Goal: Contribute content: Contribute content

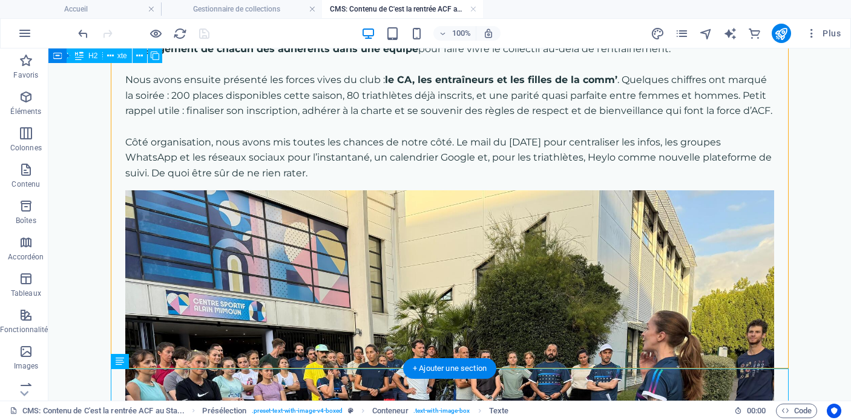
click at [348, 175] on div "Avant de s'élancer sur la piste, le CA a pris un temps pour rappeler les fondam…" at bounding box center [449, 95] width 649 height 171
click at [348, 179] on div "Avant de s'élancer sur la piste, le CA a pris un temps pour rappeler les fondam…" at bounding box center [449, 95] width 649 height 171
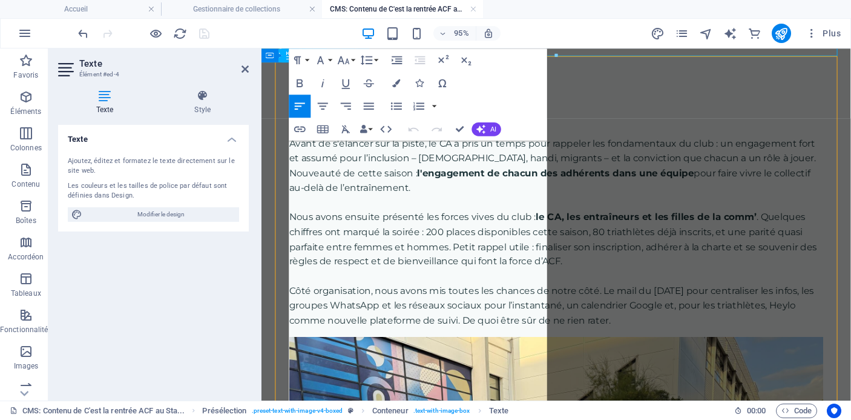
scroll to position [161, 0]
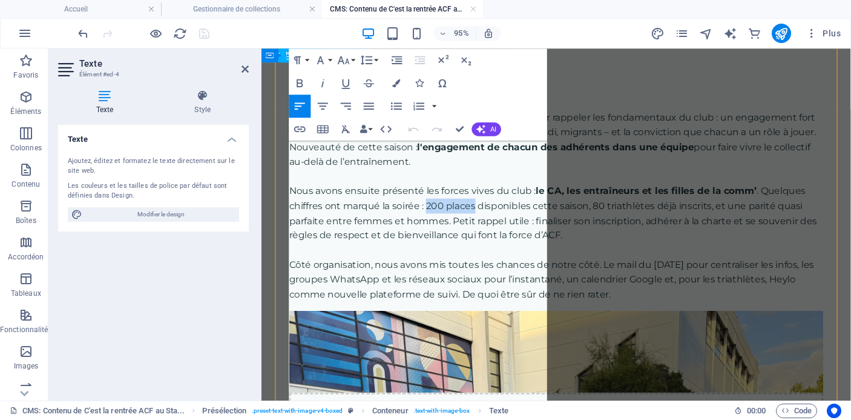
drag, startPoint x: 437, startPoint y: 274, endPoint x: 488, endPoint y: 276, distance: 51.5
click at [488, 252] on p "Nous avons ensuite présenté les forces vives du club : le CA, les entraîneurs e…" at bounding box center [572, 221] width 563 height 62
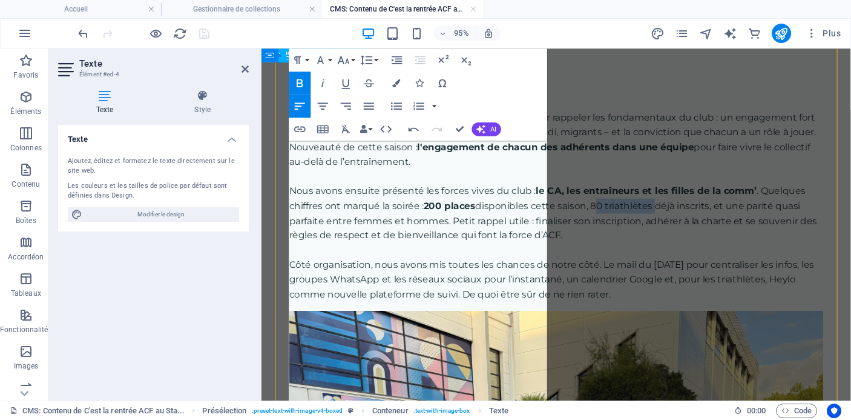
drag, startPoint x: 354, startPoint y: 289, endPoint x: 419, endPoint y: 289, distance: 65.4
click at [418, 252] on p "Nous avons ensuite présenté les forces vives du club : le CA, les entraîneurs e…" at bounding box center [572, 221] width 563 height 62
drag, startPoint x: 521, startPoint y: 291, endPoint x: 563, endPoint y: 291, distance: 42.4
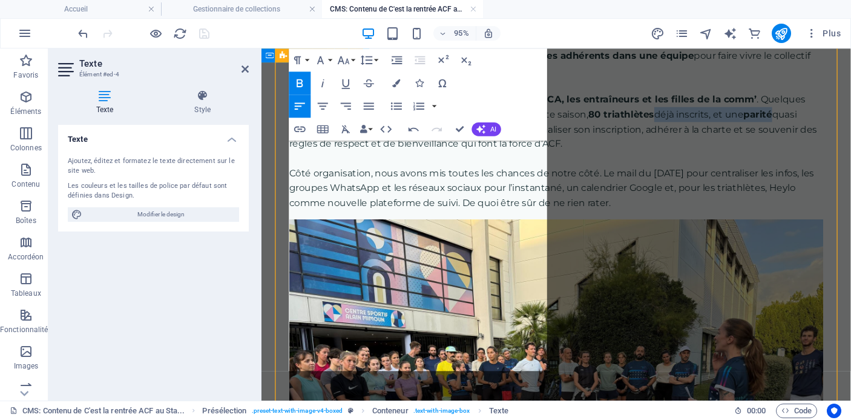
scroll to position [258, 0]
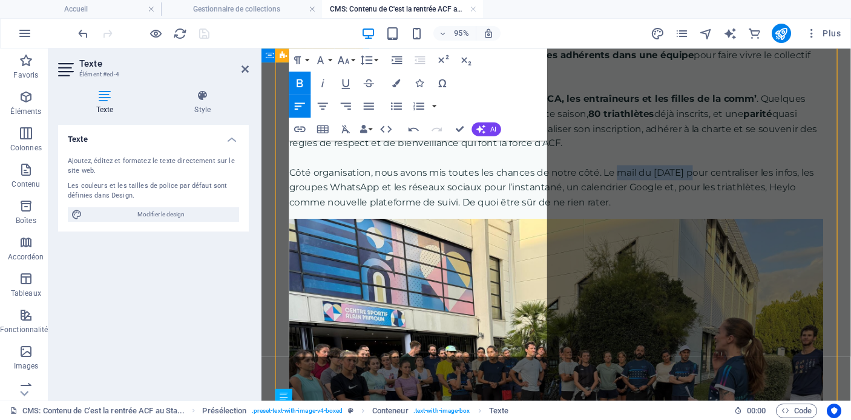
drag, startPoint x: 448, startPoint y: 302, endPoint x: 360, endPoint y: 302, distance: 87.8
click at [360, 217] on p "Côté organisation, nous avons mis toutes les chances de notre côté. Le mail du …" at bounding box center [572, 194] width 563 height 47
drag, startPoint x: 428, startPoint y: 317, endPoint x: 333, endPoint y: 317, distance: 94.5
click at [333, 217] on p "Côté organisation, nous avons mis toutes les chances de notre côté. Le mail du …" at bounding box center [572, 194] width 563 height 47
drag, startPoint x: 541, startPoint y: 316, endPoint x: 463, endPoint y: 315, distance: 78.7
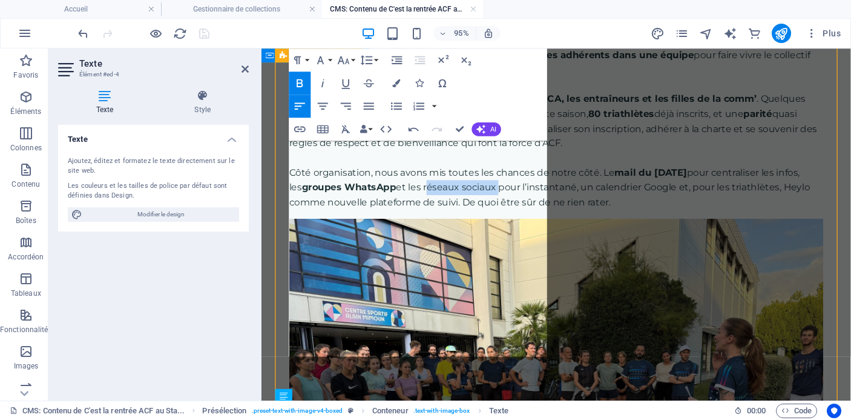
click at [463, 217] on p "Côté organisation, nous avons mis toutes les chances de notre côté. Le mail du …" at bounding box center [572, 194] width 563 height 47
drag, startPoint x: 478, startPoint y: 334, endPoint x: 394, endPoint y: 334, distance: 83.6
click at [394, 217] on p "Côté organisation, nous avons mis toutes les chances de notre côté. Le mail du …" at bounding box center [572, 194] width 563 height 47
drag, startPoint x: 370, startPoint y: 349, endPoint x: 343, endPoint y: 348, distance: 26.7
click at [343, 217] on p "Côté organisation, nous avons mis toutes les chances de notre côté. Le mail du …" at bounding box center [572, 194] width 563 height 47
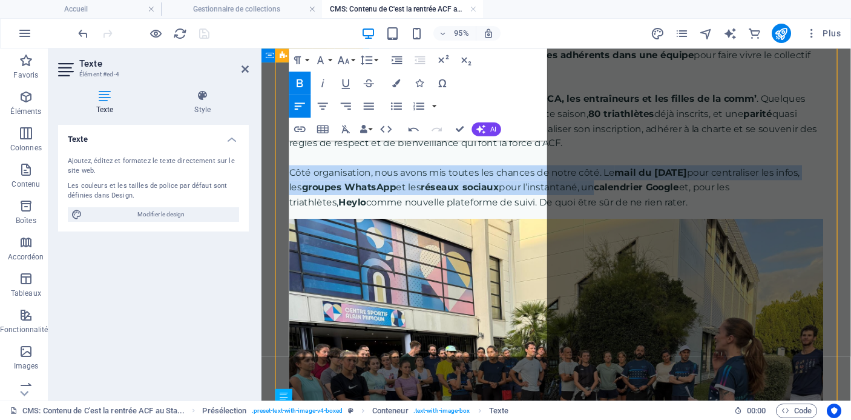
click at [475, 383] on div "Présentation du club Avant de s'élancer sur la piste, le CA a pris un temps pou…" at bounding box center [572, 342] width 592 height 785
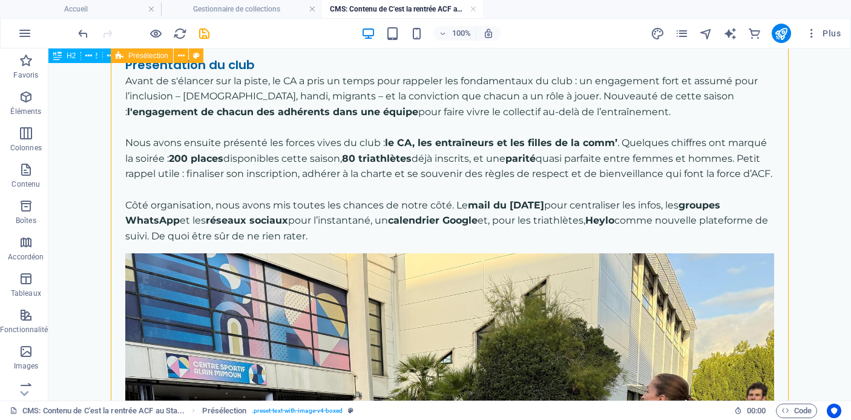
scroll to position [173, 0]
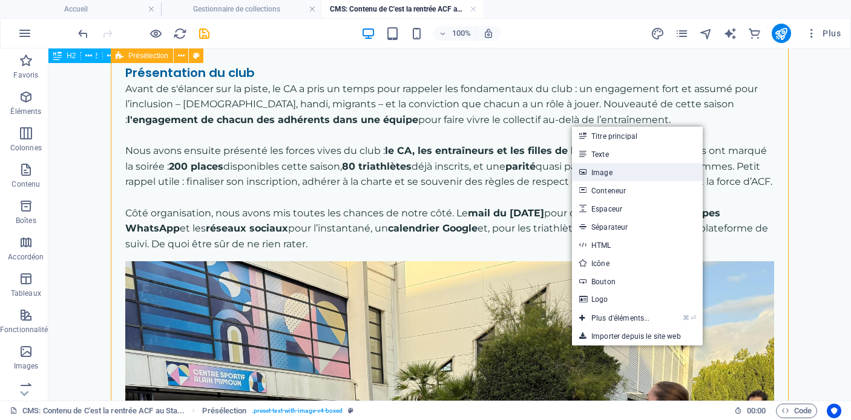
click at [620, 171] on link "Image" at bounding box center [637, 172] width 131 height 18
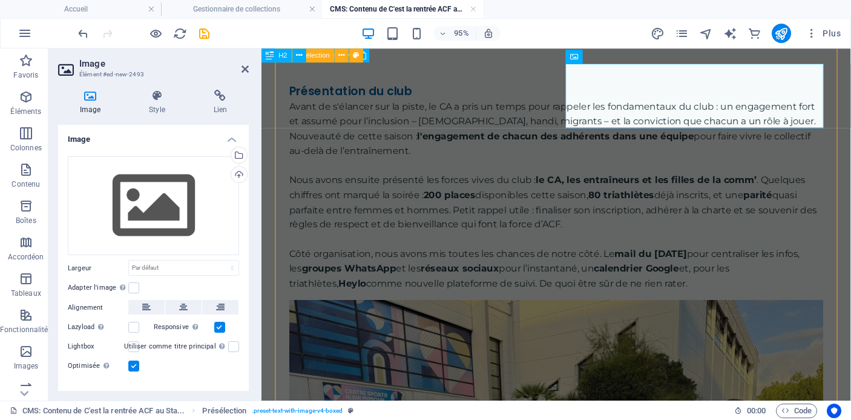
scroll to position [193, 0]
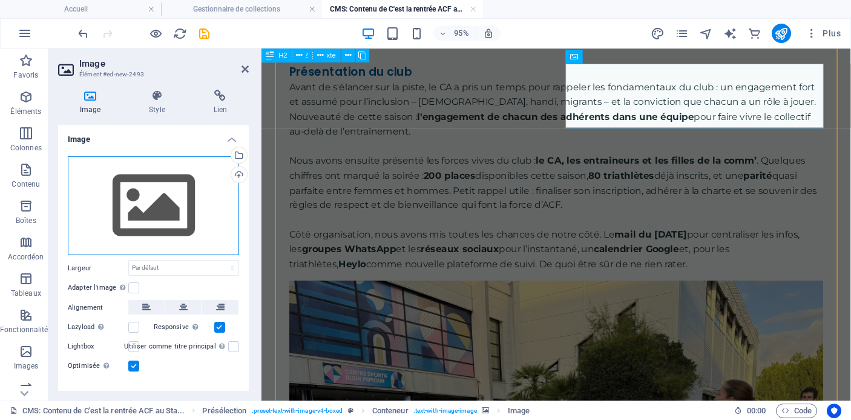
click at [174, 206] on div "Glissez les fichiers ici, cliquez pour choisir les fichiers ou sélectionnez les…" at bounding box center [153, 205] width 171 height 99
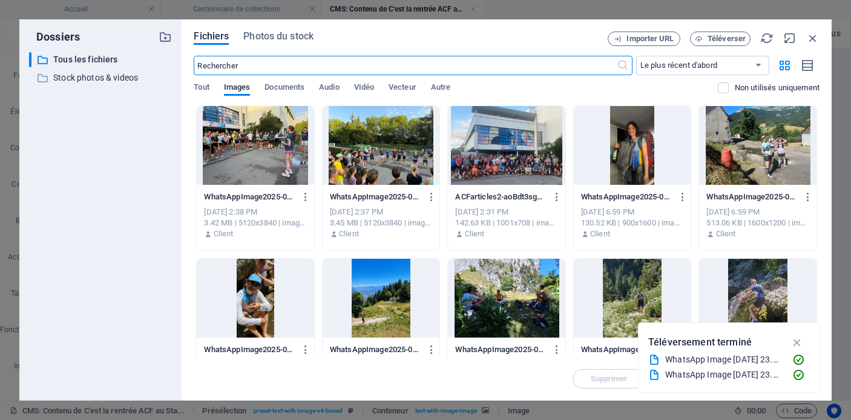
scroll to position [21, 0]
click at [408, 151] on div at bounding box center [381, 145] width 117 height 79
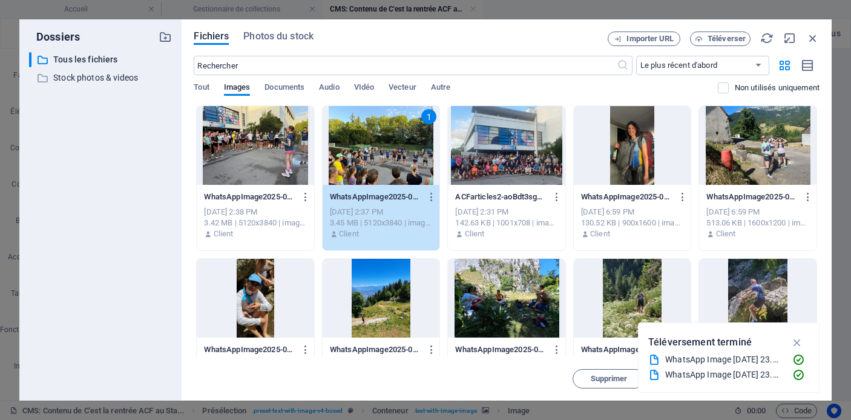
click at [520, 153] on div at bounding box center [506, 145] width 117 height 79
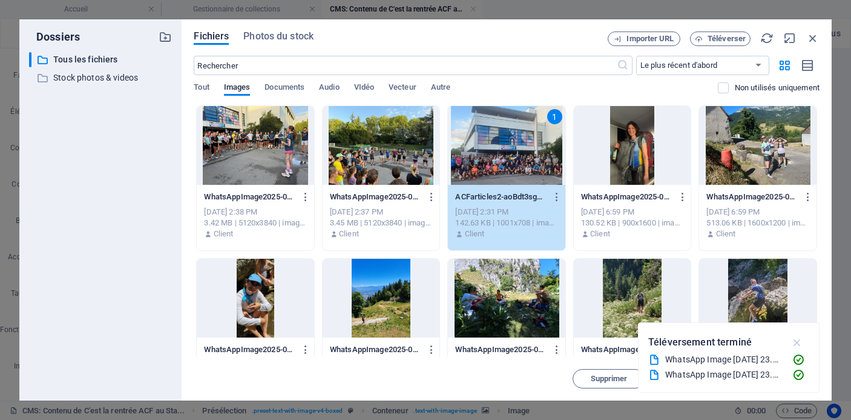
click at [796, 341] on icon "button" at bounding box center [798, 341] width 14 height 13
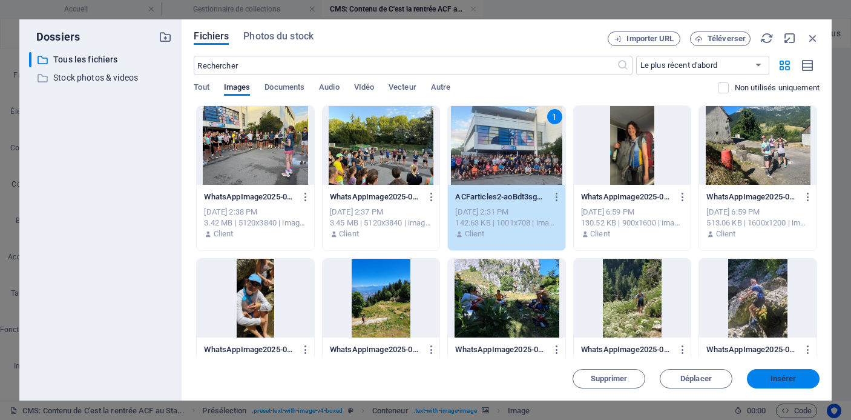
click at [779, 375] on span "Insérer" at bounding box center [784, 378] width 26 height 7
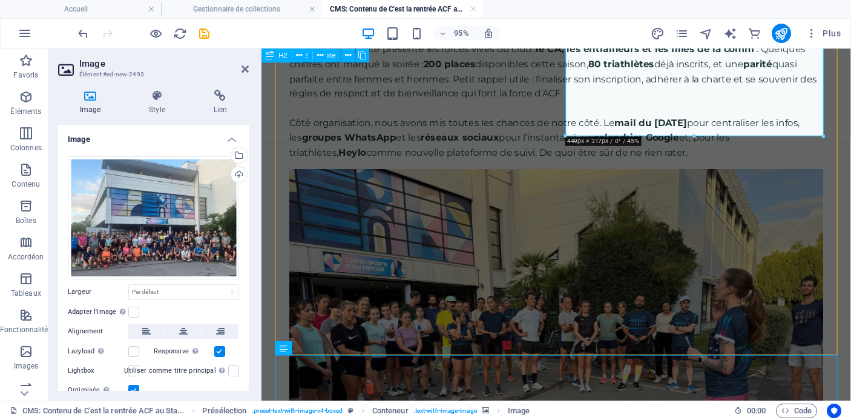
scroll to position [312, 0]
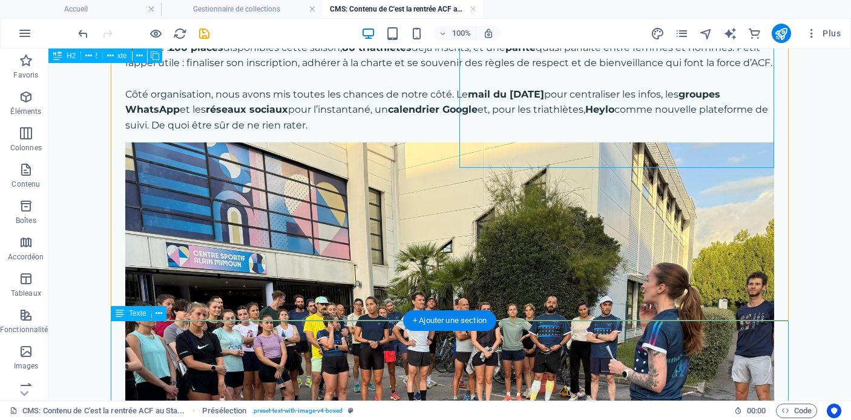
scroll to position [159, 0]
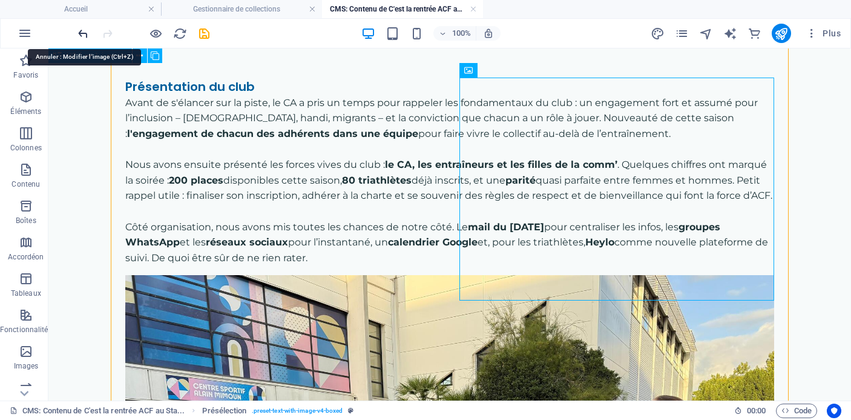
click at [82, 35] on icon "undo" at bounding box center [83, 34] width 14 height 14
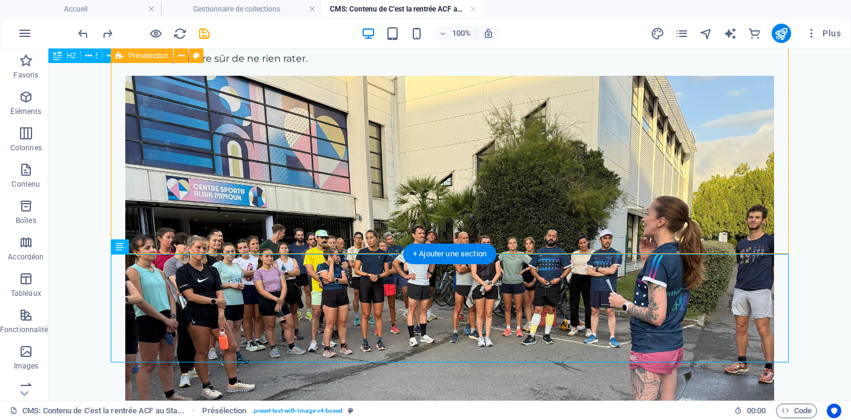
scroll to position [369, 0]
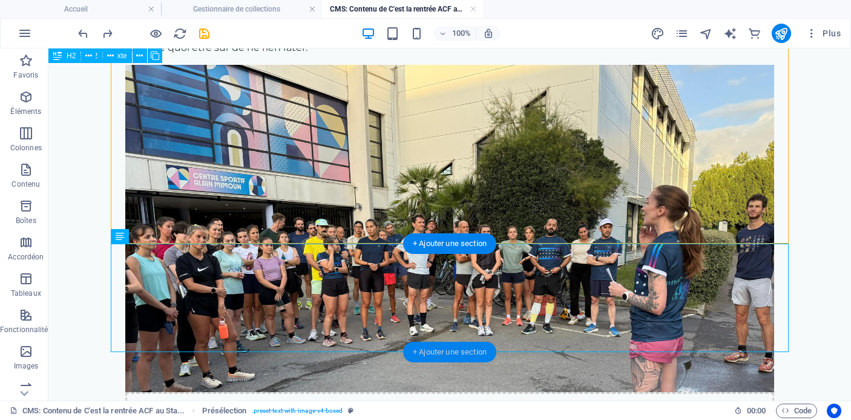
click at [445, 349] on div "+ Ajouter une section" at bounding box center [449, 352] width 93 height 21
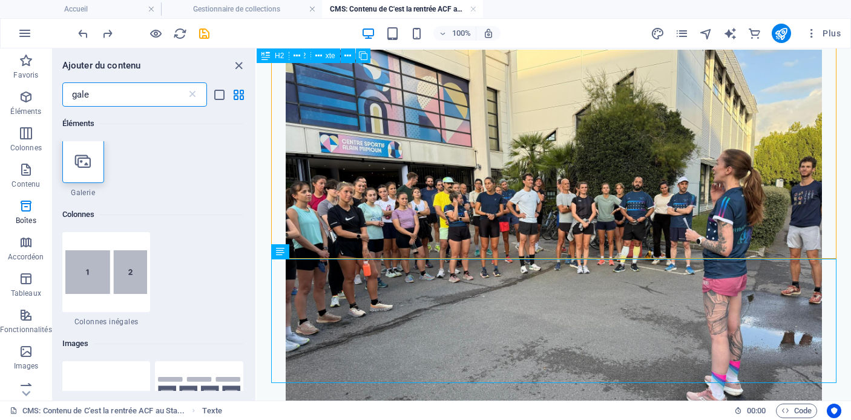
scroll to position [0, 0]
type input "gale"
click at [83, 168] on icon at bounding box center [83, 163] width 16 height 16
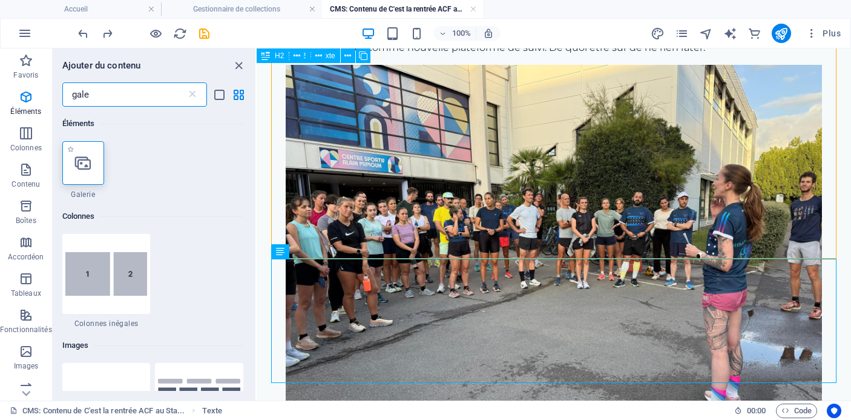
select select "4"
select select "%"
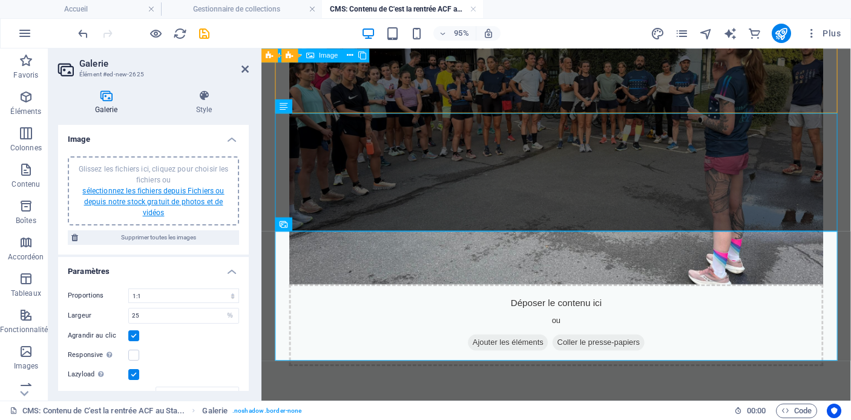
click at [150, 190] on link "sélectionnez les fichiers depuis Fichiers ou depuis notre stock gratuit de phot…" at bounding box center [153, 202] width 142 height 30
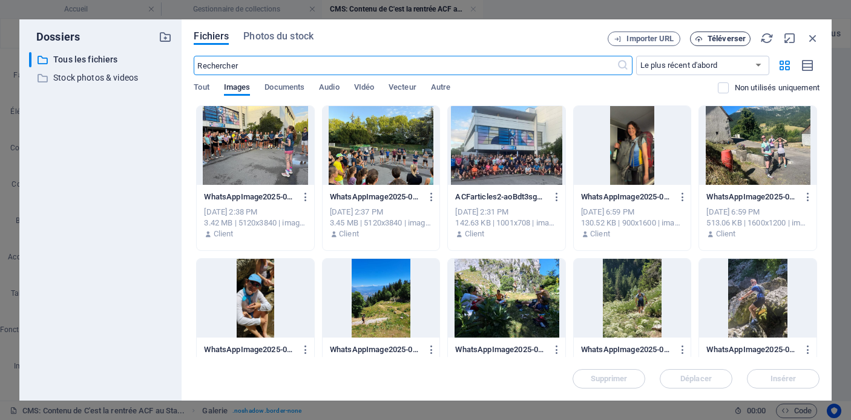
click at [717, 38] on span "Téléverser" at bounding box center [727, 38] width 38 height 7
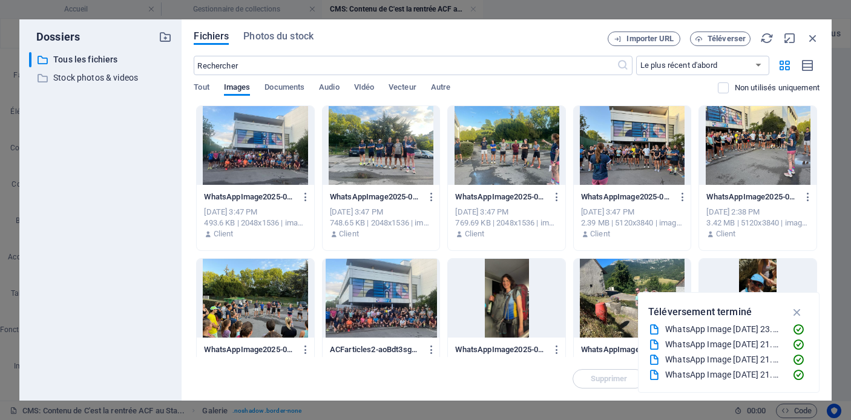
click at [629, 137] on div at bounding box center [632, 145] width 117 height 79
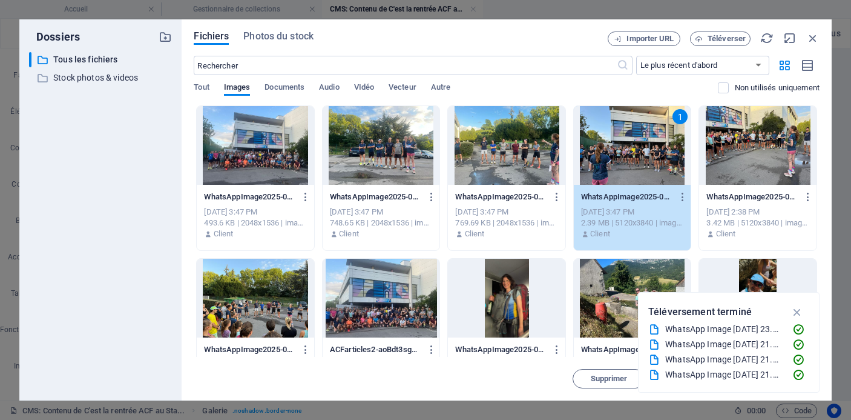
click at [535, 142] on div at bounding box center [506, 145] width 117 height 79
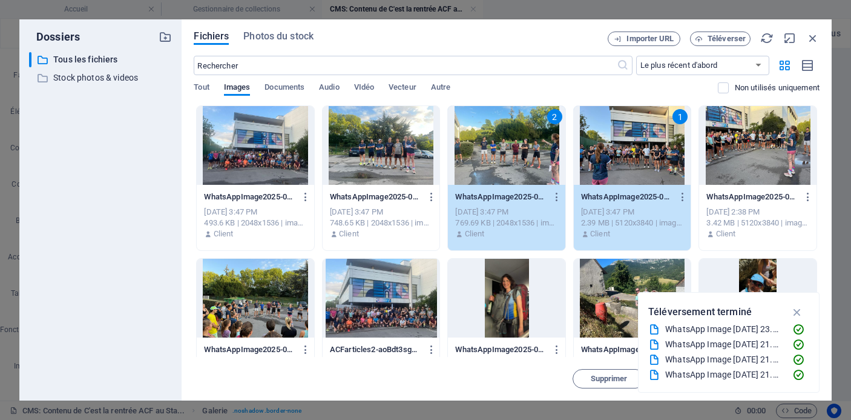
click at [401, 142] on div at bounding box center [381, 145] width 117 height 79
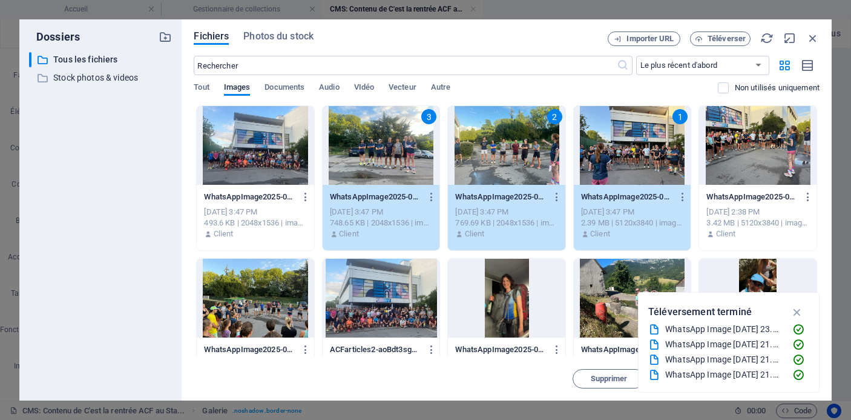
click at [269, 148] on div at bounding box center [255, 145] width 117 height 79
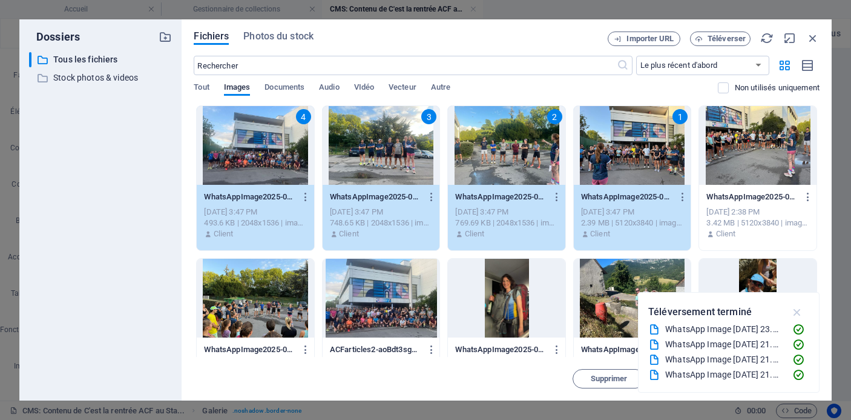
click at [799, 308] on icon "button" at bounding box center [798, 311] width 14 height 13
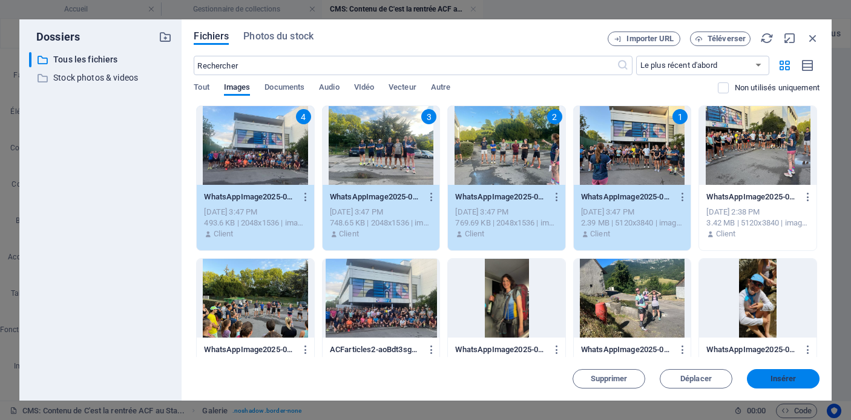
click at [783, 381] on span "Insérer" at bounding box center [784, 378] width 26 height 7
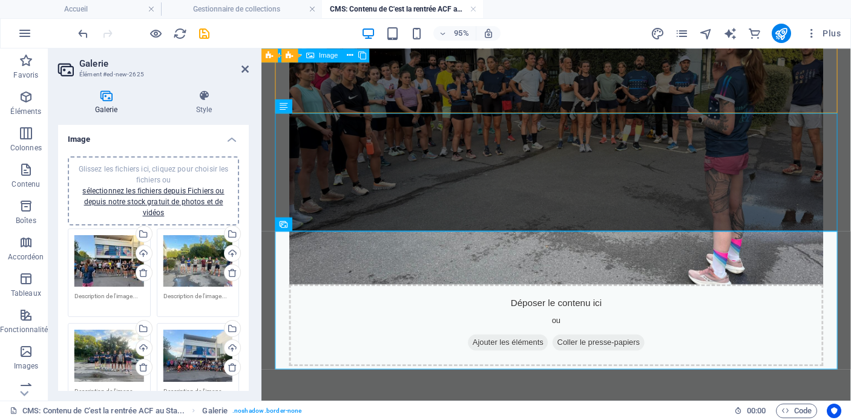
scroll to position [578, 0]
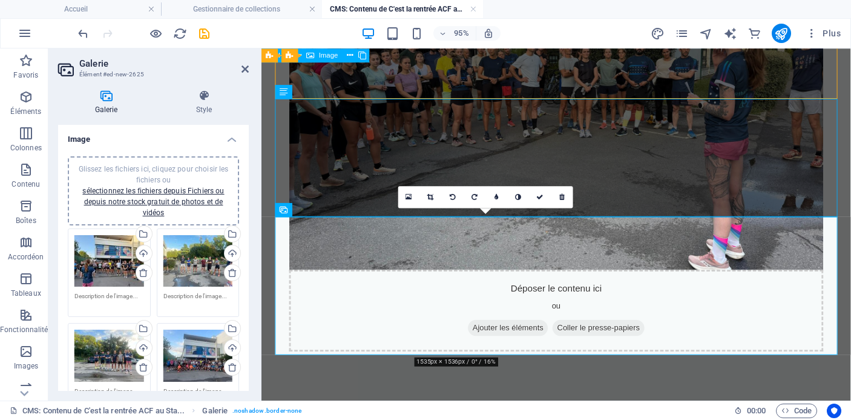
click at [566, 383] on div "C'est entre deux averses que les adhérents ACF, anciens et nouveaux, ont fait l…" at bounding box center [572, 102] width 621 height 1263
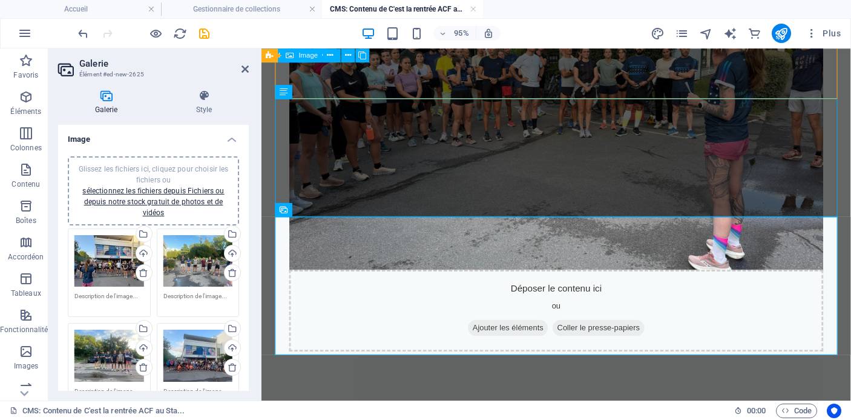
click at [240, 67] on h2 "Galerie" at bounding box center [164, 63] width 170 height 11
click at [246, 68] on icon at bounding box center [245, 69] width 7 height 10
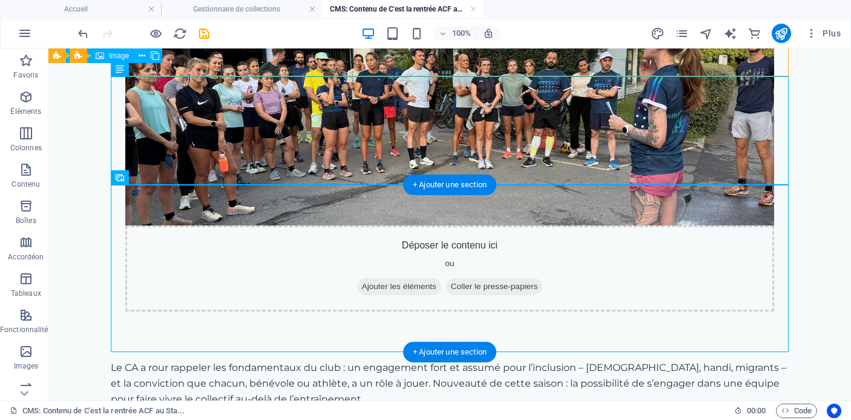
click at [454, 352] on div "+ Ajouter une section" at bounding box center [449, 352] width 93 height 21
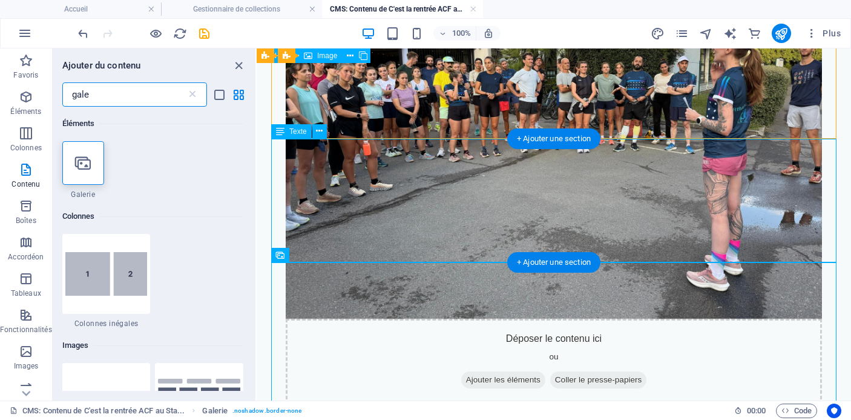
scroll to position [605, 0]
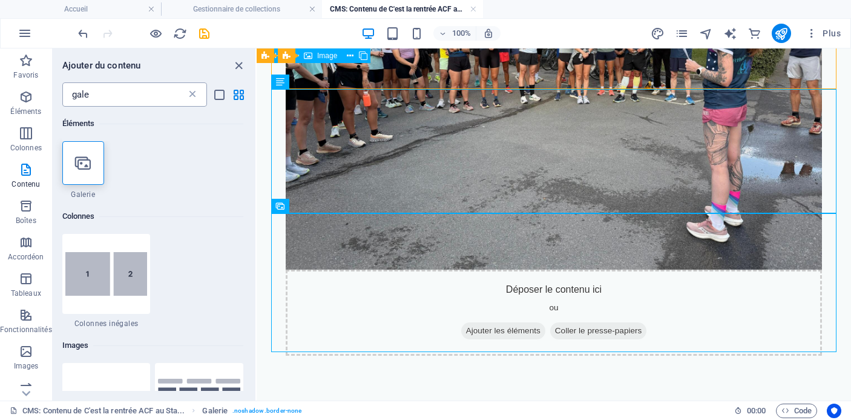
click at [191, 94] on icon at bounding box center [193, 94] width 12 height 12
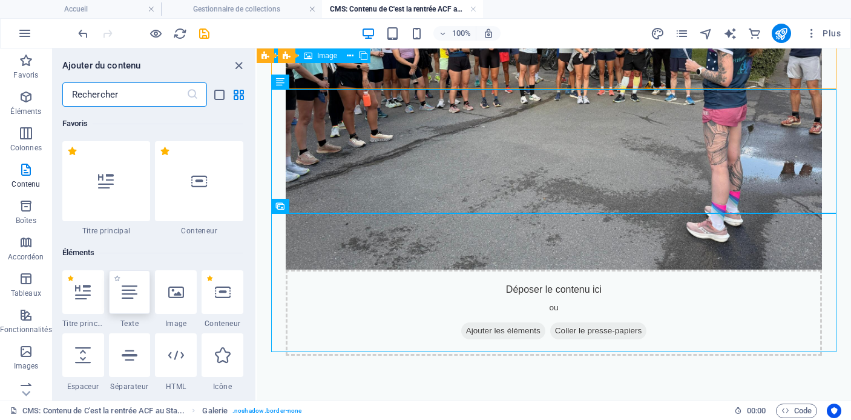
click at [136, 292] on icon at bounding box center [130, 292] width 16 height 16
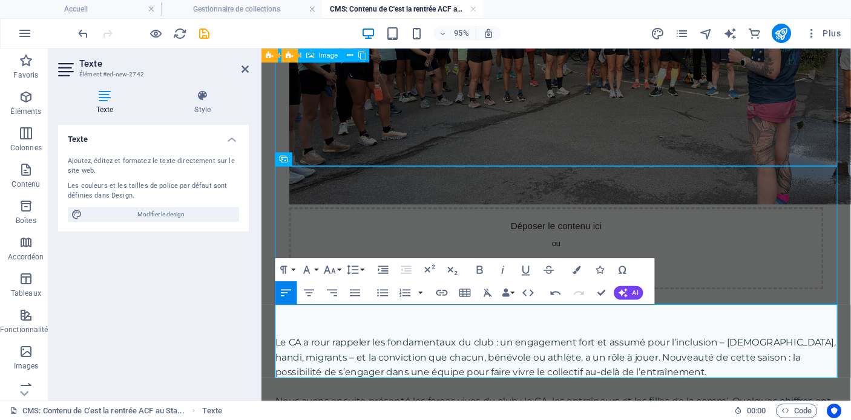
scroll to position [645, 0]
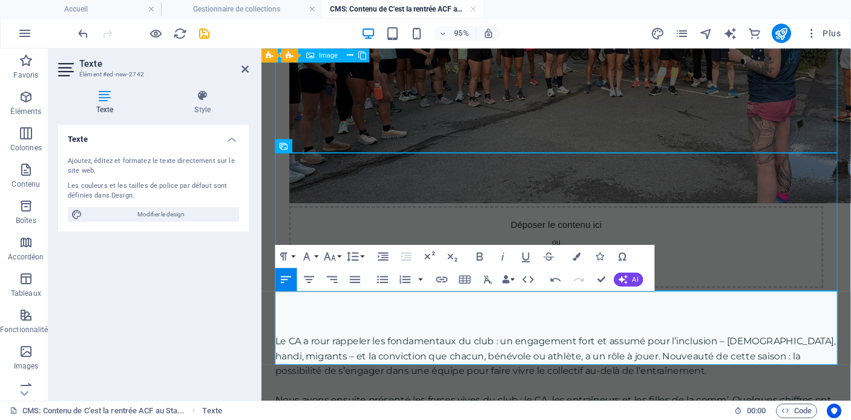
click at [557, 401] on div "C'est entre deux averses que les adhérents ACF, anciens et nouveaux, ont fait l…" at bounding box center [572, 74] width 621 height 1340
drag, startPoint x: 812, startPoint y: 311, endPoint x: 299, endPoint y: 328, distance: 513.8
drag, startPoint x: 569, startPoint y: 327, endPoint x: 778, endPoint y: 326, distance: 208.3
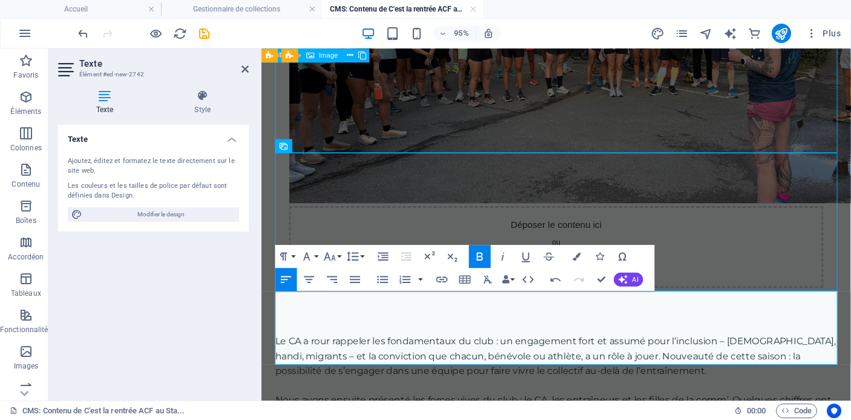
drag, startPoint x: 485, startPoint y: 342, endPoint x: 735, endPoint y: 342, distance: 249.5
drag, startPoint x: 277, startPoint y: 357, endPoint x: 343, endPoint y: 357, distance: 65.4
drag, startPoint x: 785, startPoint y: 358, endPoint x: 847, endPoint y: 358, distance: 61.2
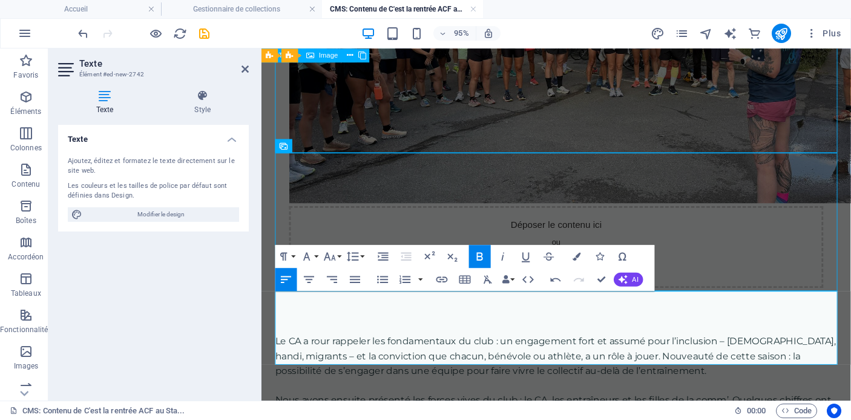
click at [752, 398] on div "C'est entre deux averses que les adhérents ACF, anciens et nouveaux, ont fait l…" at bounding box center [572, 74] width 621 height 1340
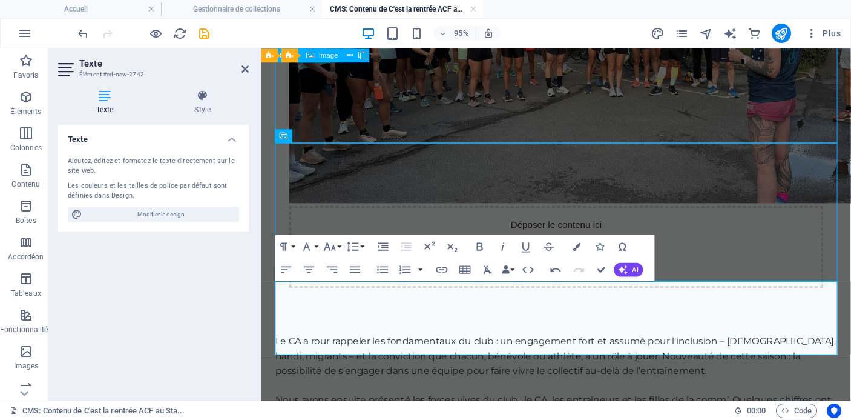
scroll to position [655, 0]
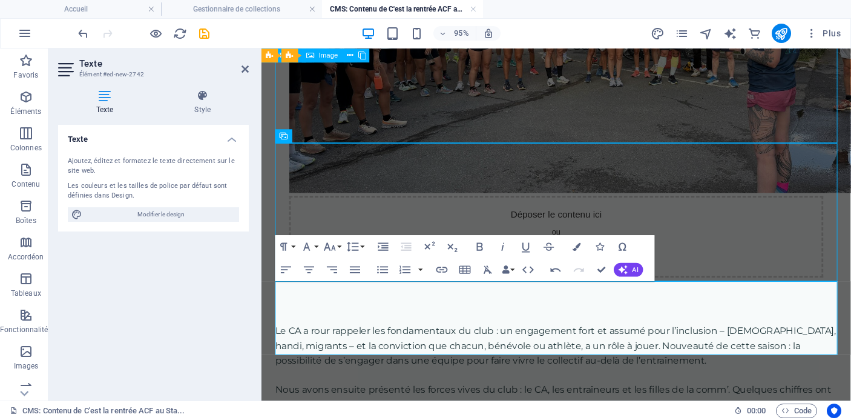
click at [704, 405] on div "C'est entre deux averses que les adhérents ACF, anciens et nouveaux, ont fait l…" at bounding box center [572, 63] width 621 height 1340
click at [245, 71] on icon at bounding box center [245, 69] width 7 height 10
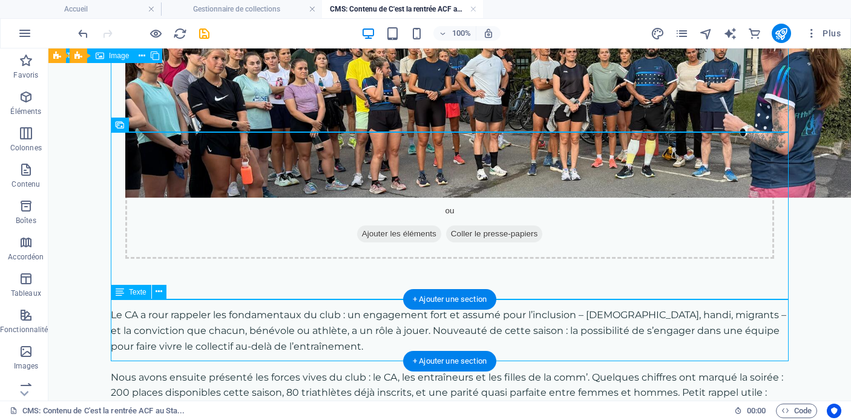
scroll to position [597, 0]
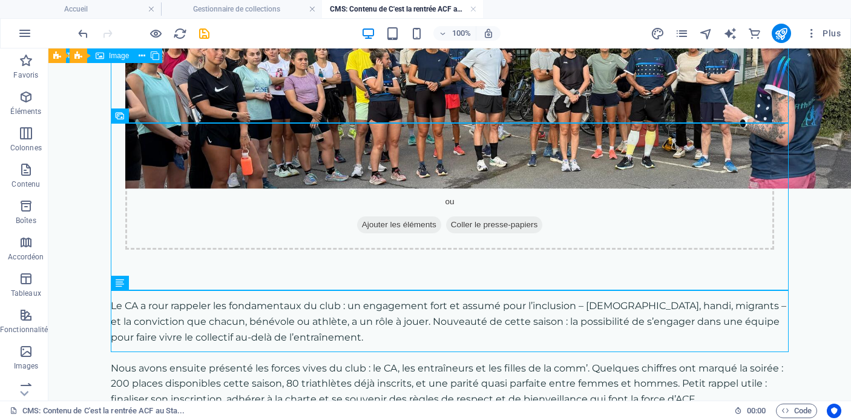
click at [520, 380] on div "C'est entre deux averses que les adhérents ACF, anciens et nouveaux, ont fait l…" at bounding box center [449, 67] width 707 height 1232
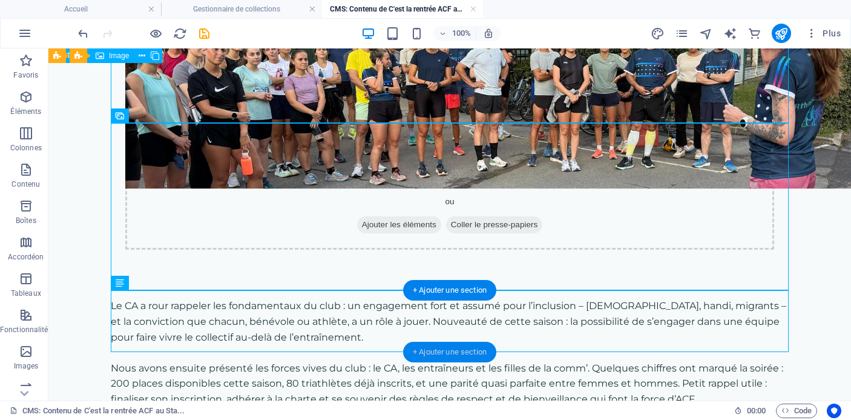
click at [435, 352] on div "+ Ajouter une section" at bounding box center [449, 352] width 93 height 21
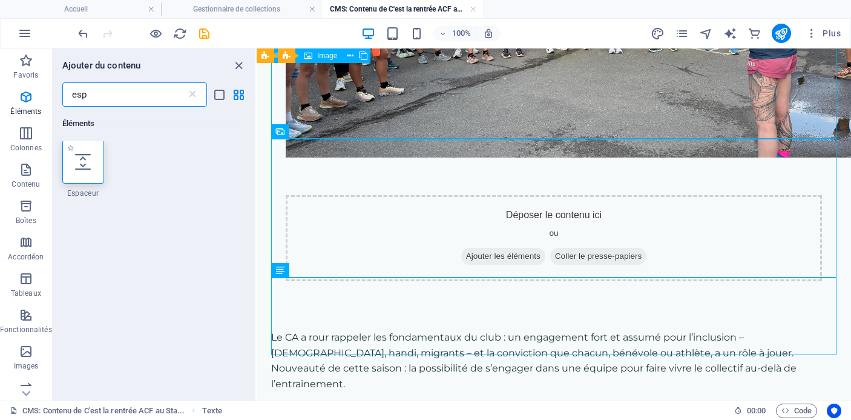
scroll to position [1, 0]
type input "esp"
click at [75, 159] on icon at bounding box center [83, 162] width 16 height 16
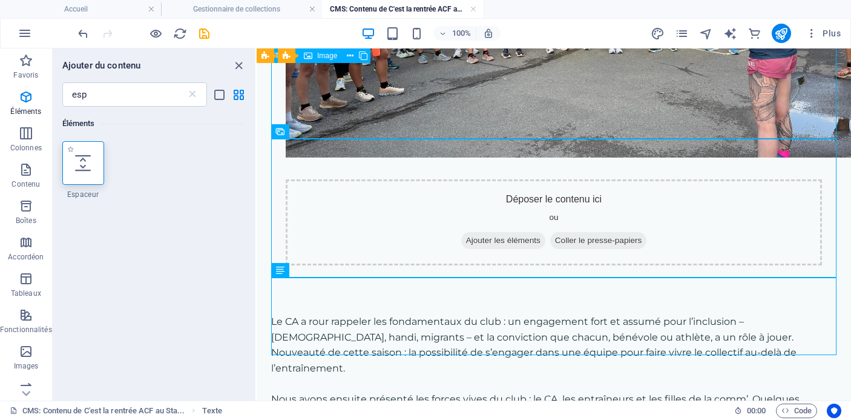
scroll to position [664, 0]
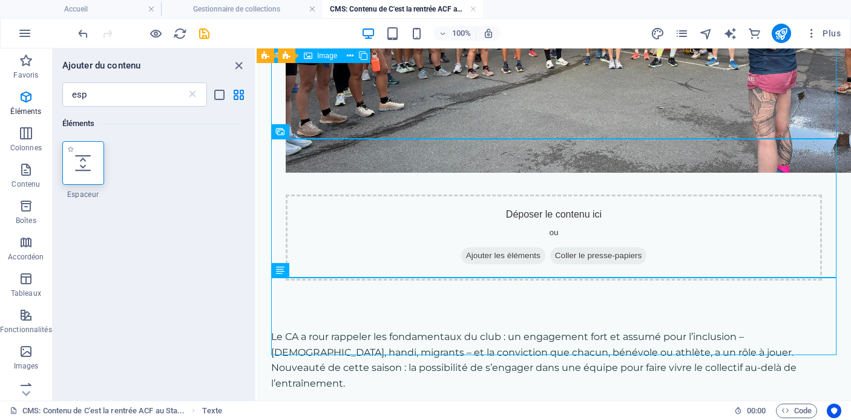
select select "px"
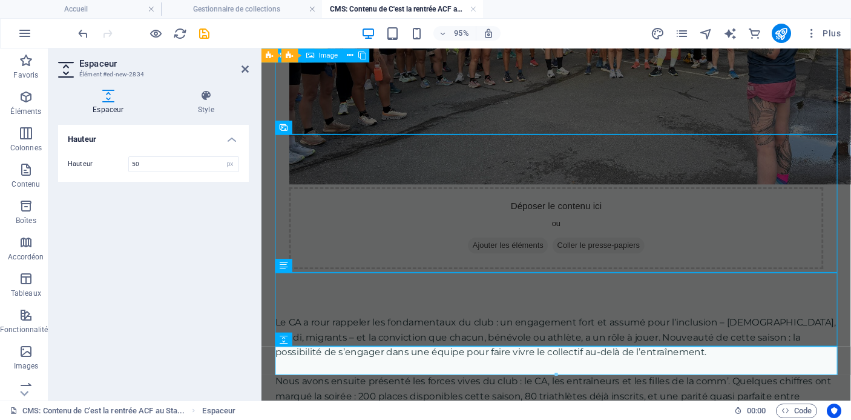
click at [583, 397] on div "C'est entre deux averses que les adhérents ACF, anciens et nouveaux, ont fait l…" at bounding box center [572, 69] width 621 height 1370
click at [246, 67] on icon at bounding box center [245, 69] width 7 height 10
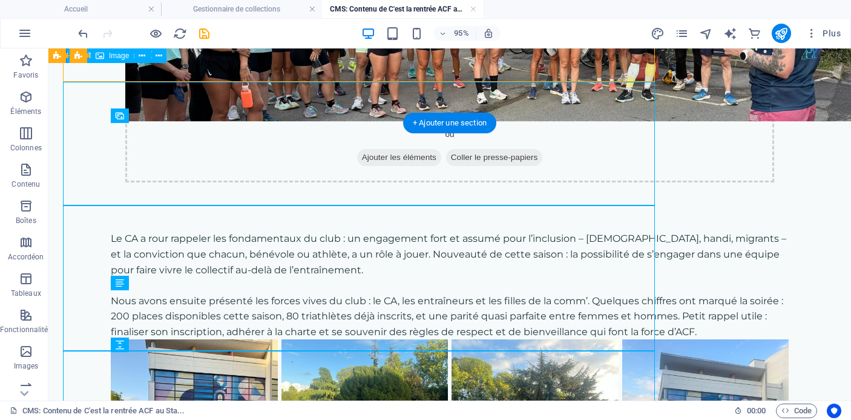
scroll to position [597, 0]
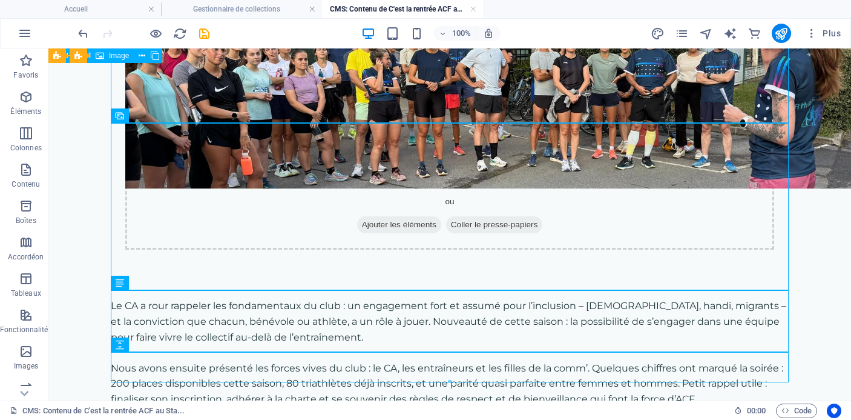
click at [451, 386] on div "C'est entre deux averses que les adhérents ACF, anciens et nouveaux, ont fait l…" at bounding box center [449, 82] width 707 height 1263
click at [450, 385] on div "C'est entre deux averses que les adhérents ACF, anciens et nouveaux, ont fait l…" at bounding box center [449, 82] width 707 height 1263
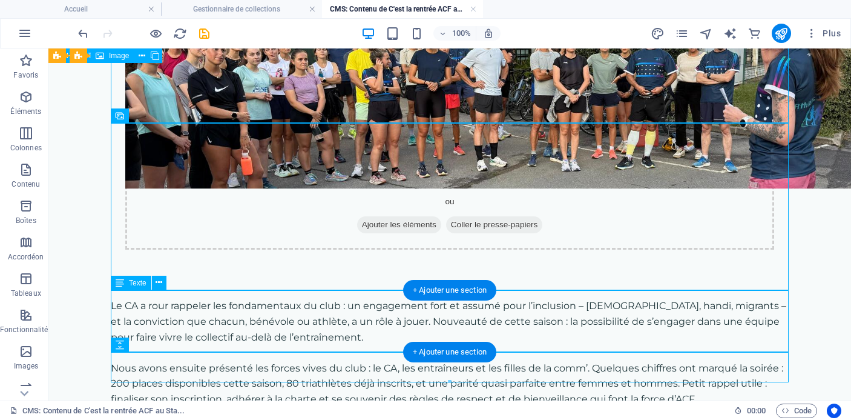
scroll to position [627, 0]
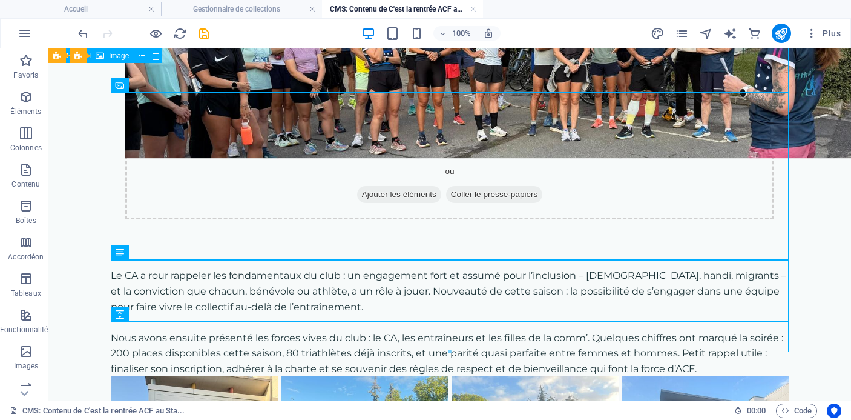
click at [455, 349] on div at bounding box center [449, 351] width 677 height 4
click at [454, 367] on div "C'est entre deux averses que les adhérents ACF, anciens et nouveaux, ont fait l…" at bounding box center [449, 52] width 707 height 1263
click at [455, 366] on div "C'est entre deux averses que les adhérents ACF, anciens et nouveaux, ont fait l…" at bounding box center [449, 52] width 707 height 1263
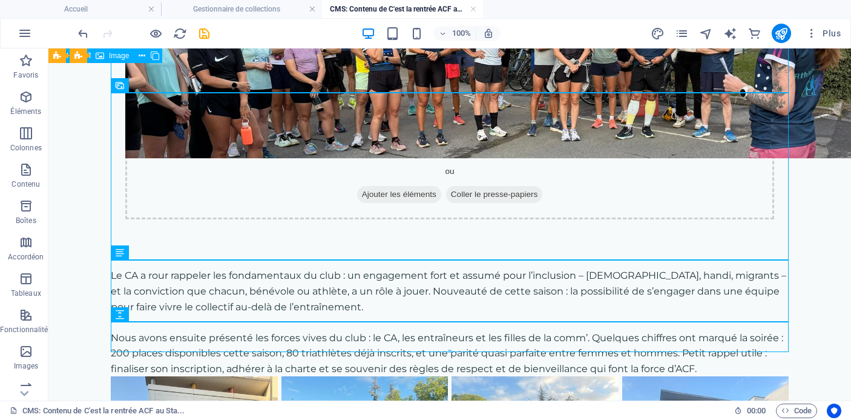
click at [455, 366] on div "C'est entre deux averses que les adhérents ACF, anciens et nouveaux, ont fait l…" at bounding box center [449, 52] width 707 height 1263
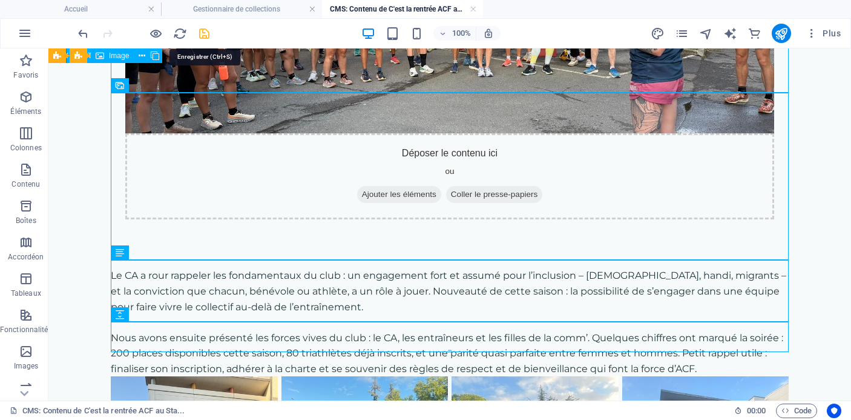
click at [205, 31] on icon "save" at bounding box center [204, 34] width 14 height 14
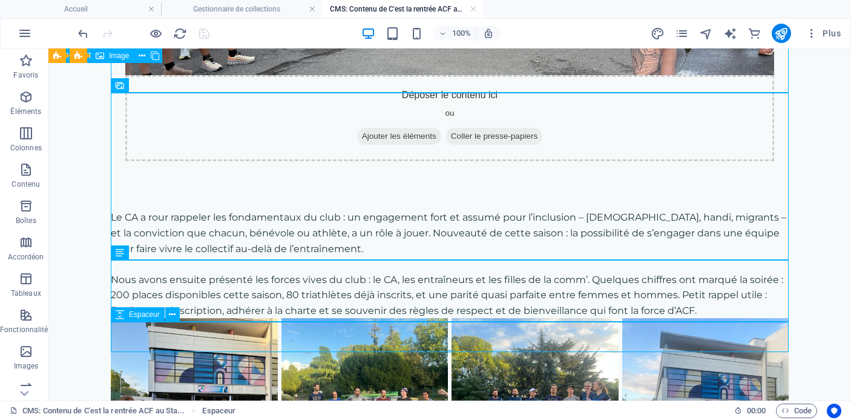
select select "px"
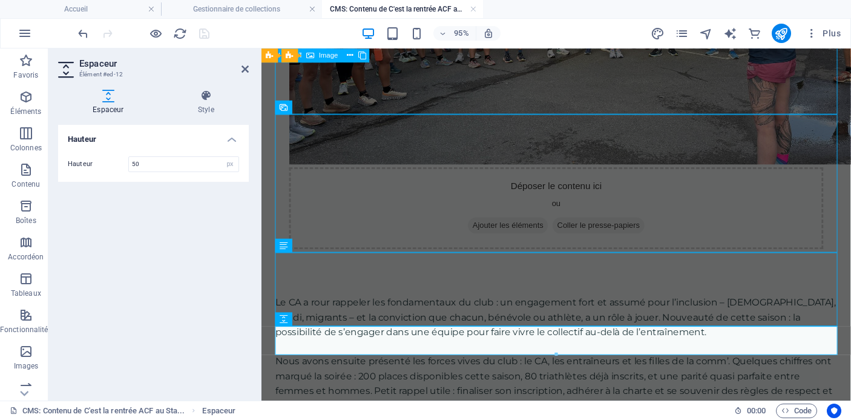
click at [575, 374] on div "C'est entre deux averses que les adhérents ACF, anciens et nouveaux, ont fait l…" at bounding box center [572, 48] width 621 height 1370
click at [246, 69] on icon at bounding box center [245, 69] width 7 height 10
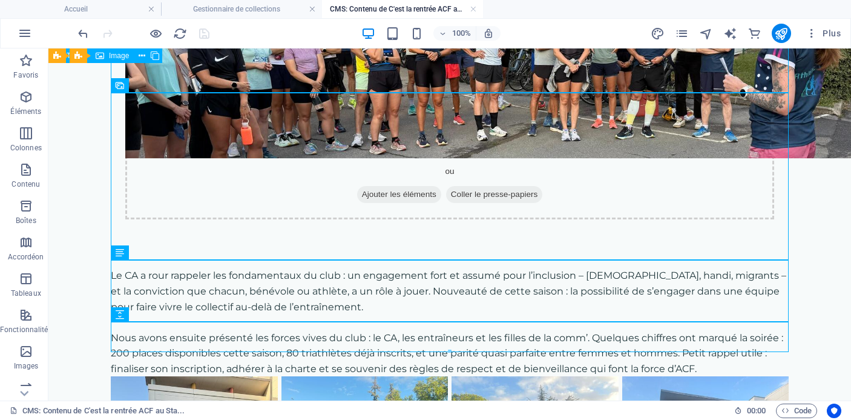
click at [452, 375] on div "C'est entre deux averses que les adhérents ACF, anciens et nouveaux, ont fait l…" at bounding box center [449, 52] width 707 height 1263
click at [449, 351] on div at bounding box center [449, 351] width 677 height 4
click at [451, 355] on div "C'est entre deux averses que les adhérents ACF, anciens et nouveaux, ont fait l…" at bounding box center [449, 52] width 707 height 1263
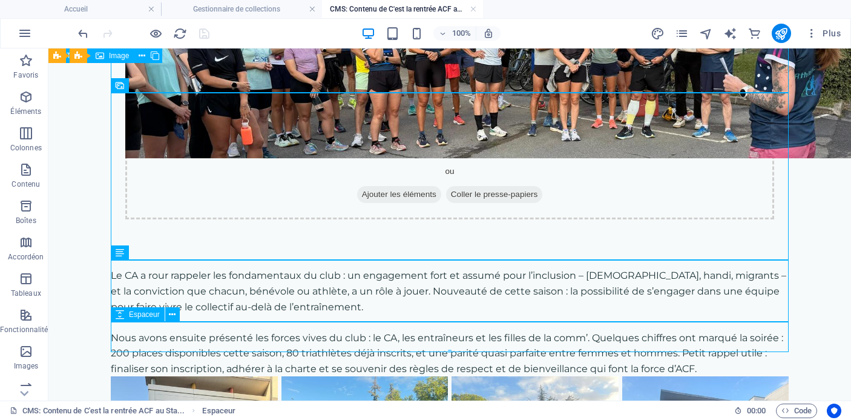
select select "px"
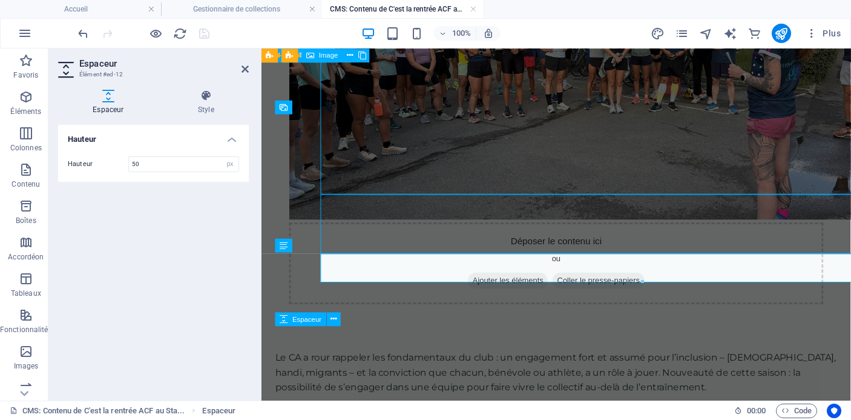
scroll to position [685, 0]
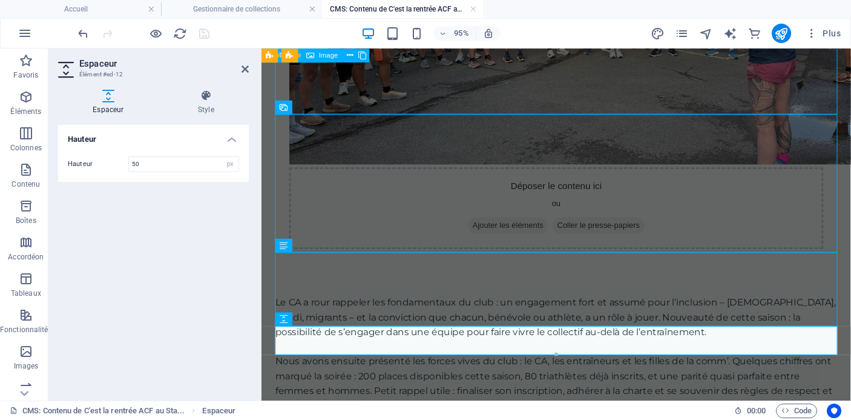
click at [558, 352] on div at bounding box center [556, 354] width 561 height 4
click at [572, 400] on div "C'est entre deux averses que les adhérents ACF, anciens et nouveaux, ont fait l…" at bounding box center [572, 48] width 621 height 1370
click at [246, 66] on icon at bounding box center [245, 69] width 7 height 10
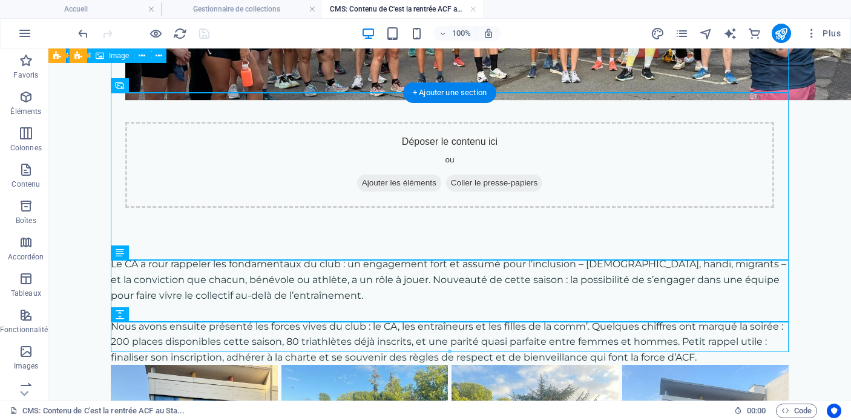
scroll to position [627, 0]
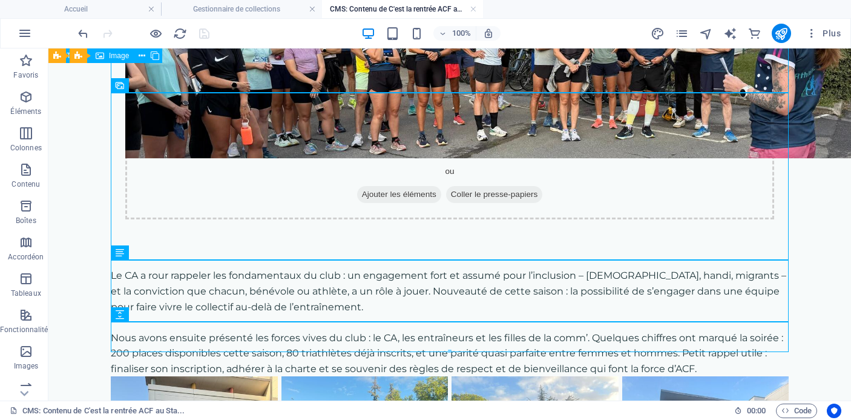
click at [466, 389] on div "C'est entre deux averses que les adhérents ACF, anciens et nouveaux, ont fait l…" at bounding box center [449, 52] width 707 height 1263
click at [447, 358] on div "C'est entre deux averses que les adhérents ACF, anciens et nouveaux, ont fait l…" at bounding box center [449, 52] width 707 height 1263
click at [451, 352] on div at bounding box center [449, 351] width 677 height 4
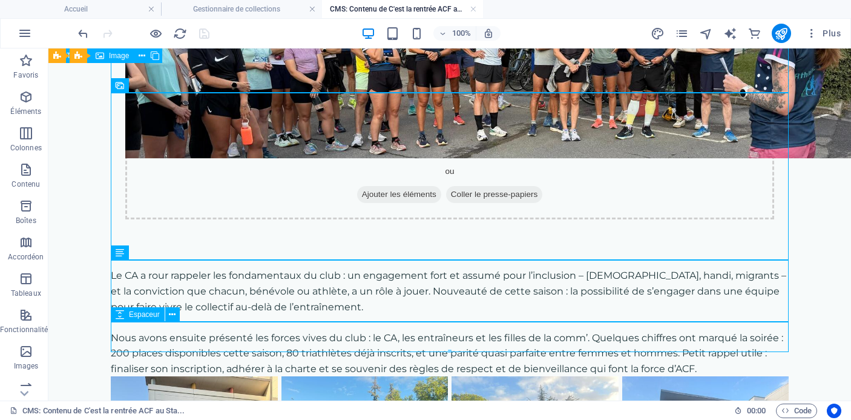
click at [174, 311] on icon at bounding box center [172, 314] width 7 height 13
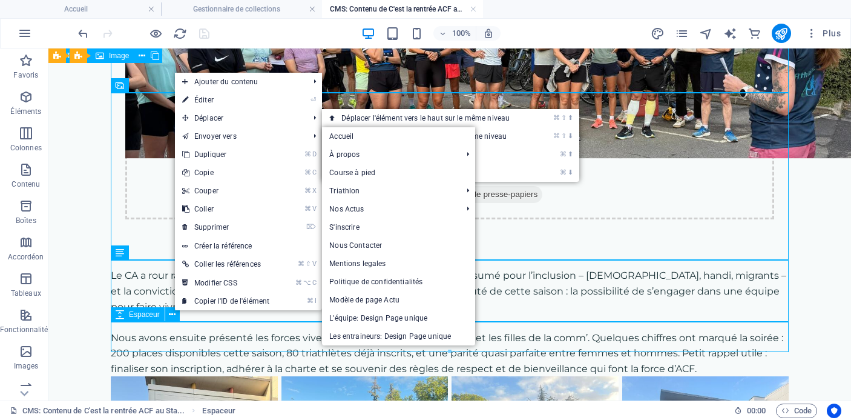
click at [180, 358] on div "C'est entre deux averses que les adhérents ACF, anciens et nouveaux, ont fait l…" at bounding box center [449, 52] width 707 height 1263
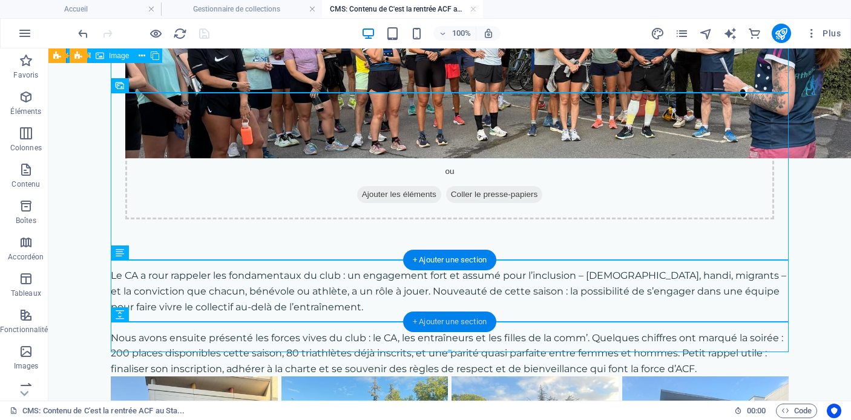
click at [437, 319] on div "+ Ajouter une section" at bounding box center [449, 321] width 93 height 21
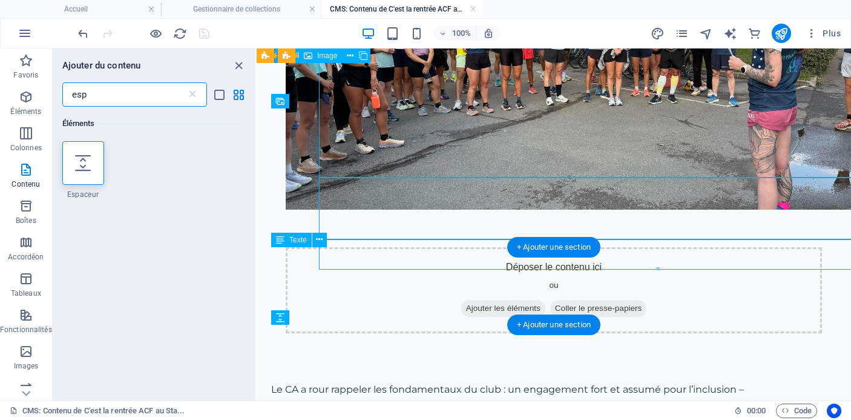
scroll to position [710, 0]
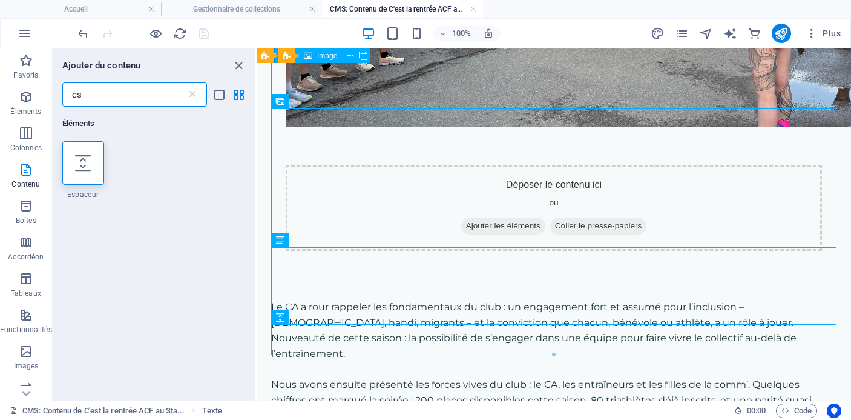
type input "e"
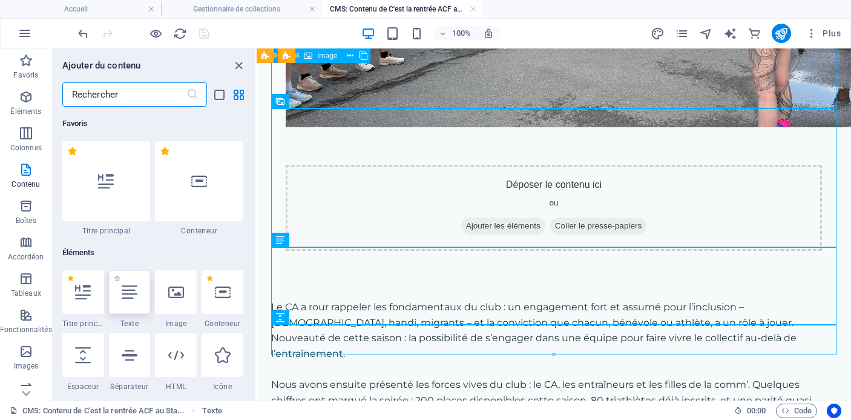
click at [137, 297] on div at bounding box center [130, 292] width 42 height 44
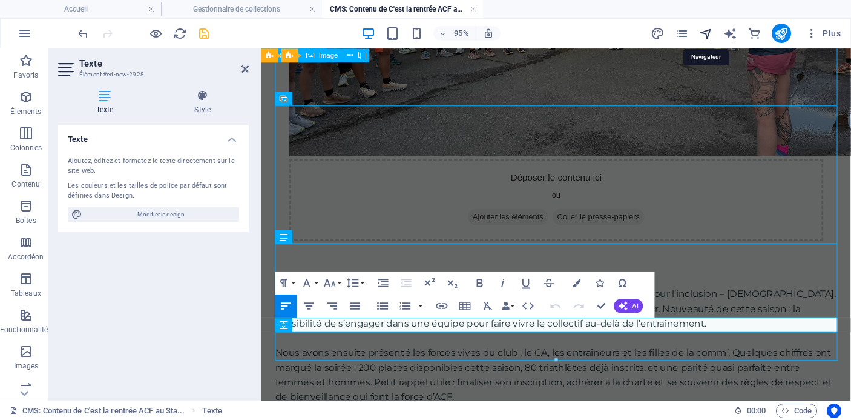
click at [707, 33] on icon "navigator" at bounding box center [706, 34] width 14 height 14
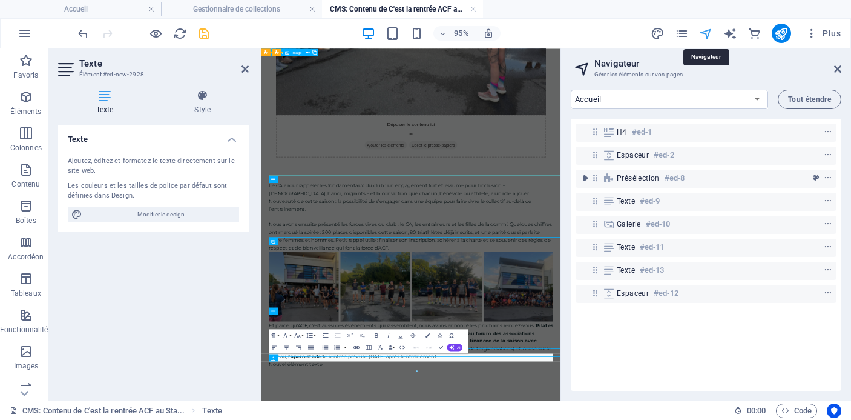
scroll to position [377, 0]
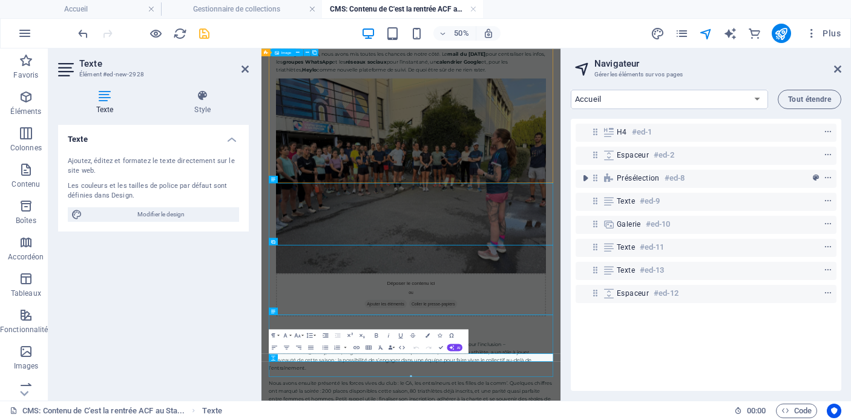
drag, startPoint x: 670, startPoint y: 273, endPoint x: 670, endPoint y: 310, distance: 36.9
click at [670, 310] on div "H4 #ed-1 Espaceur #ed-2 Présélection #ed-8 Texte #ed-9 Galerie #ed-10 Texte #ed…" at bounding box center [706, 255] width 271 height 272
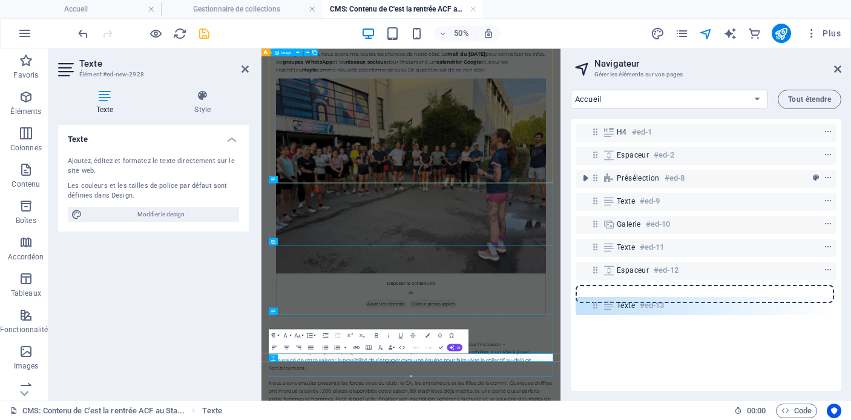
drag, startPoint x: 596, startPoint y: 271, endPoint x: 596, endPoint y: 309, distance: 38.8
click at [596, 309] on div "H4 #ed-1 Espaceur #ed-2 Présélection #ed-8 Texte #ed-9 Galerie #ed-10 Texte #ed…" at bounding box center [706, 255] width 271 height 272
drag, startPoint x: 599, startPoint y: 268, endPoint x: 595, endPoint y: 300, distance: 31.8
click at [595, 300] on div "H4 #ed-1 Espaceur #ed-2 Présélection #ed-8 Texte #ed-9 Galerie #ed-10 Texte #ed…" at bounding box center [706, 255] width 271 height 272
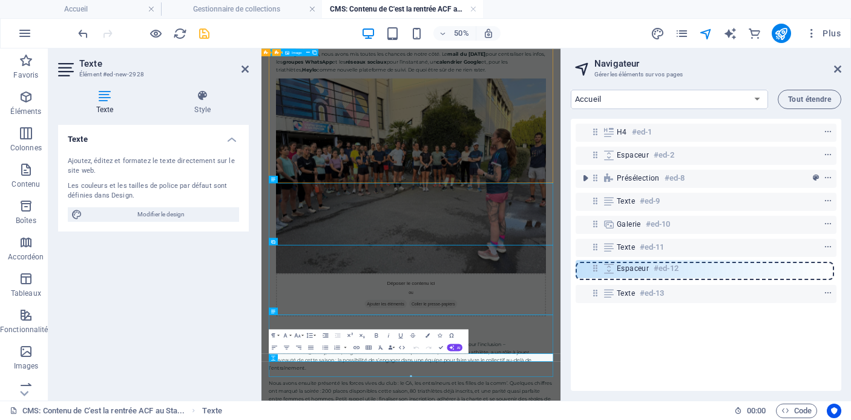
drag, startPoint x: 595, startPoint y: 292, endPoint x: 595, endPoint y: 264, distance: 27.9
click at [595, 264] on div "H4 #ed-1 Espaceur #ed-2 Présélection #ed-8 Texte #ed-9 Galerie #ed-10 Texte #ed…" at bounding box center [706, 255] width 271 height 272
drag, startPoint x: 592, startPoint y: 295, endPoint x: 592, endPoint y: 268, distance: 26.7
click at [592, 268] on div "H4 #ed-1 Espaceur #ed-2 Présélection #ed-8 Texte #ed-9 Galerie #ed-10 Texte #ed…" at bounding box center [706, 255] width 271 height 272
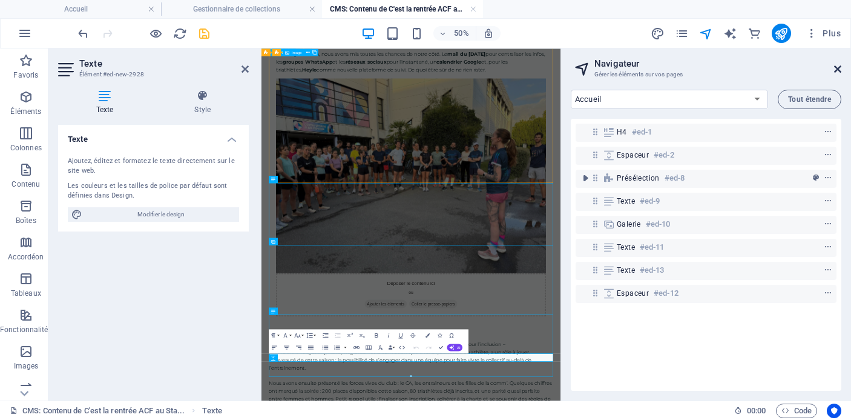
click at [836, 67] on icon at bounding box center [837, 69] width 7 height 10
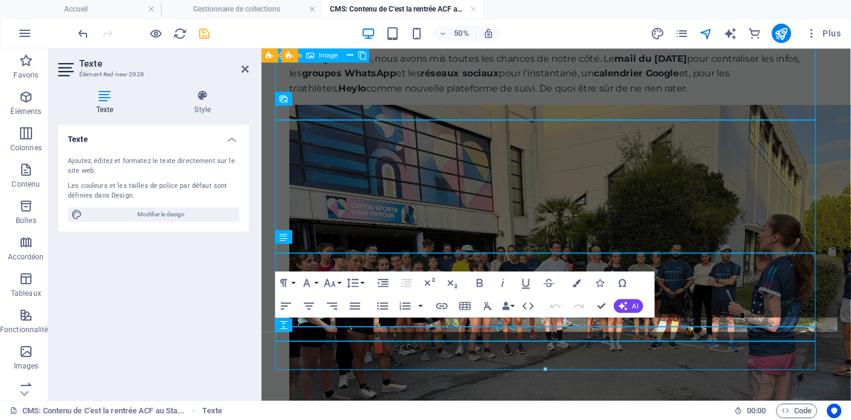
scroll to position [695, 0]
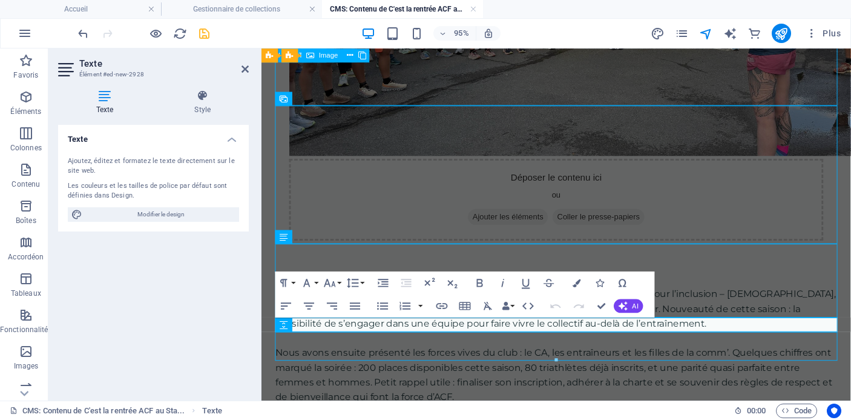
click at [464, 407] on div "CMS: Contenu de C'est la rentrée ACF au Sta... Texte" at bounding box center [367, 410] width 715 height 15
click at [478, 407] on div "C'est entre deux averses que les adhérents ACF, anciens et nouveaux, ont fait l…" at bounding box center [572, 47] width 621 height 1386
click at [490, 383] on div "C'est entre deux averses que les adhérents ACF, anciens et nouveaux, ont fait l…" at bounding box center [572, 47] width 621 height 1386
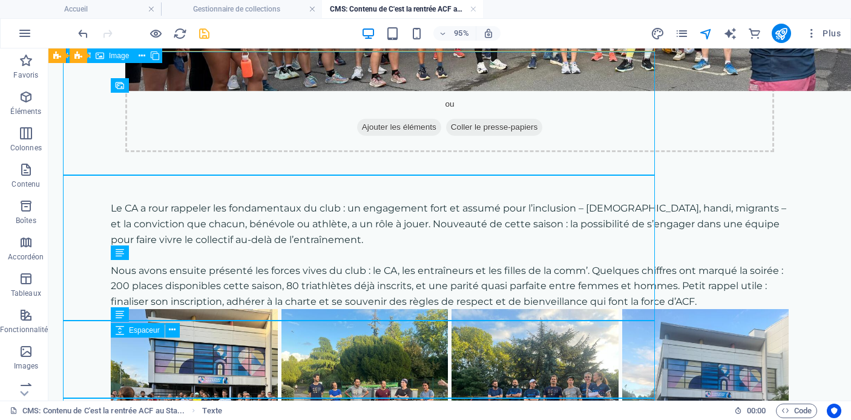
scroll to position [627, 0]
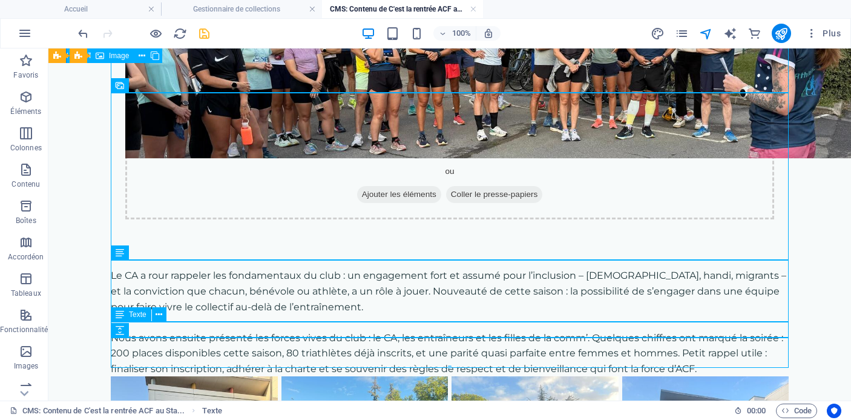
click at [85, 35] on icon "undo" at bounding box center [83, 34] width 14 height 14
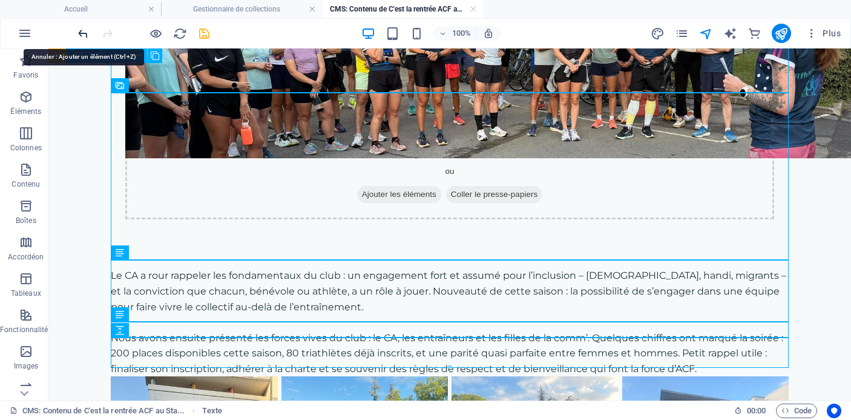
click at [85, 35] on icon "undo" at bounding box center [83, 34] width 14 height 14
click at [81, 28] on icon "undo" at bounding box center [83, 34] width 14 height 14
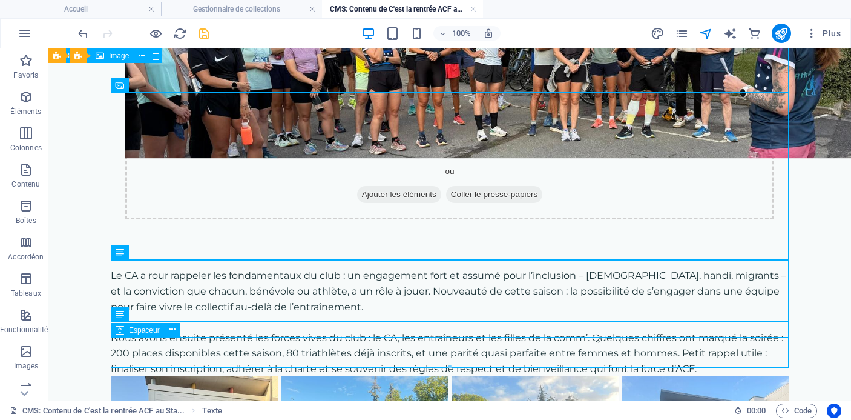
click at [362, 388] on div "C'est entre deux averses que les adhérents ACF, anciens et nouveaux, ont fait l…" at bounding box center [449, 60] width 707 height 1278
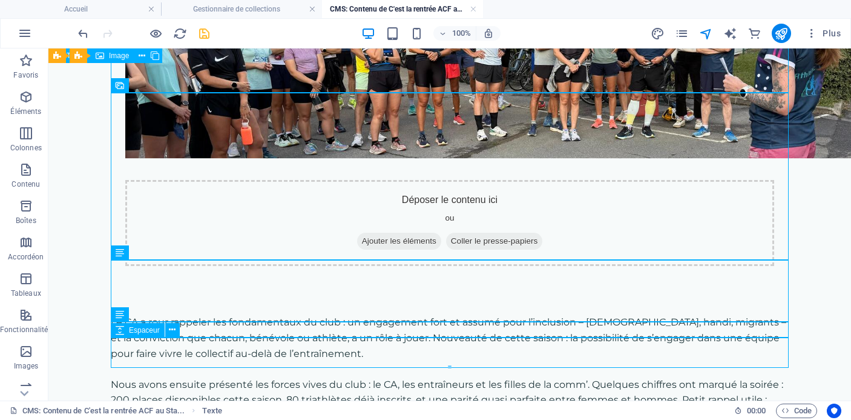
scroll to position [695, 0]
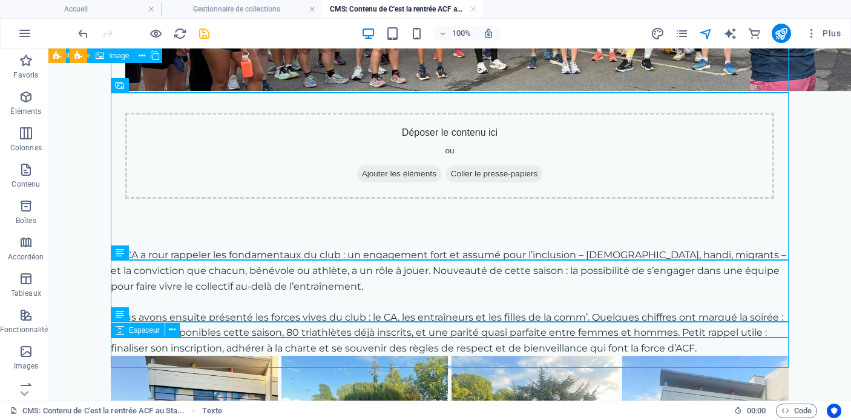
select select "px"
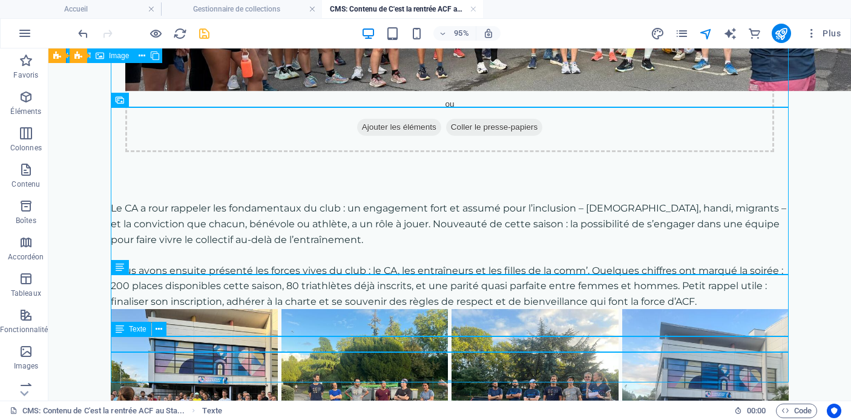
scroll to position [613, 0]
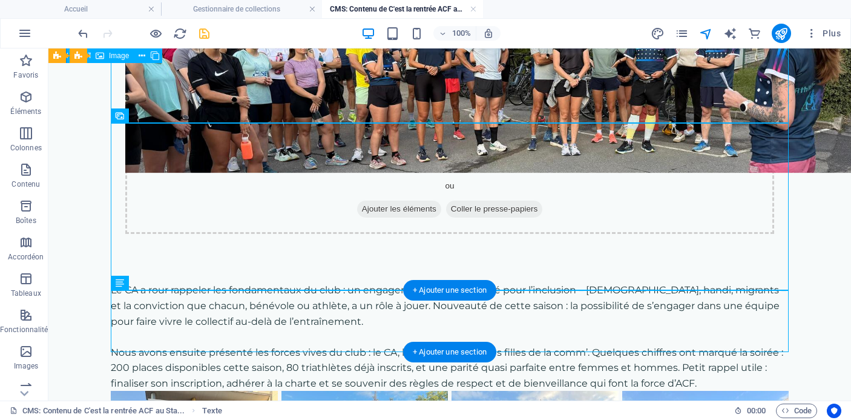
scroll to position [597, 0]
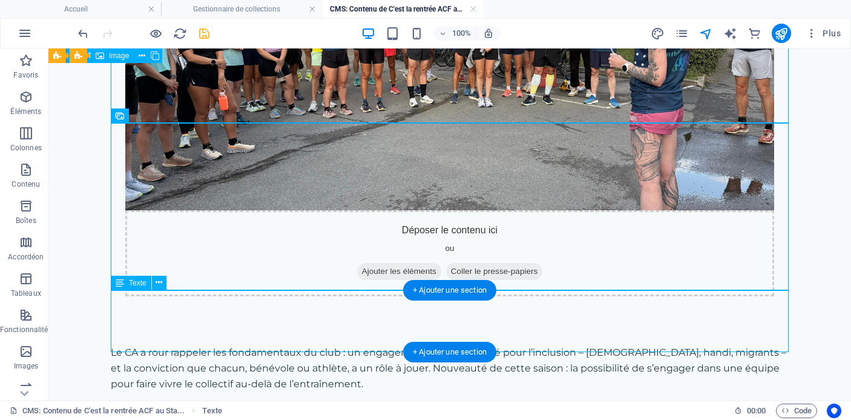
scroll to position [655, 0]
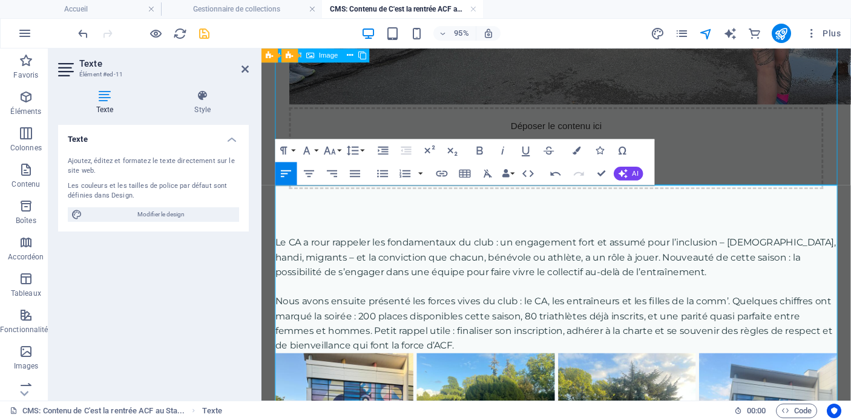
scroll to position [769, 0]
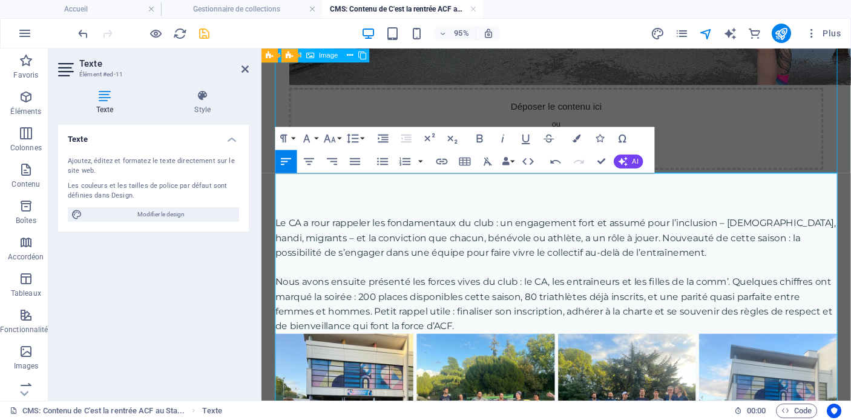
drag, startPoint x: 788, startPoint y: 282, endPoint x: 411, endPoint y: 299, distance: 377.6
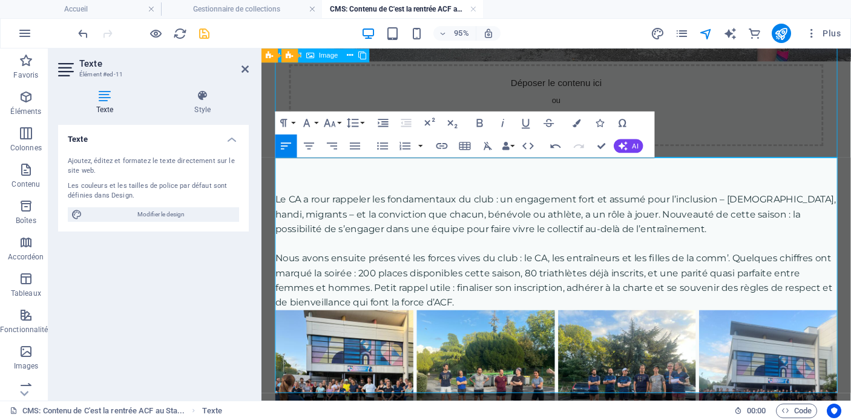
scroll to position [796, 0]
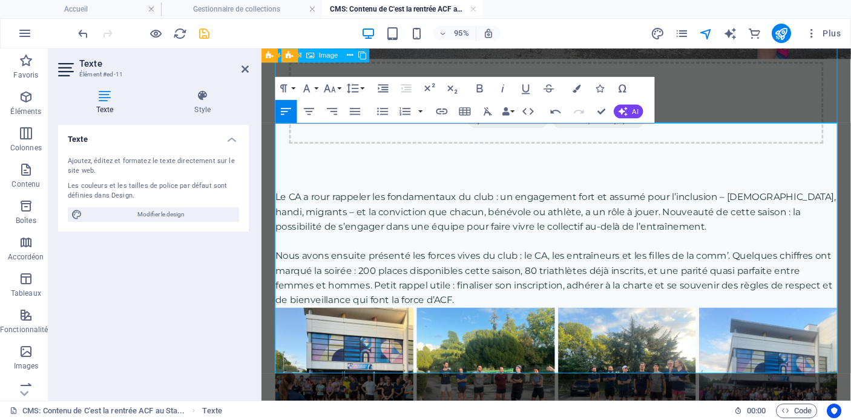
scroll to position [841, 0]
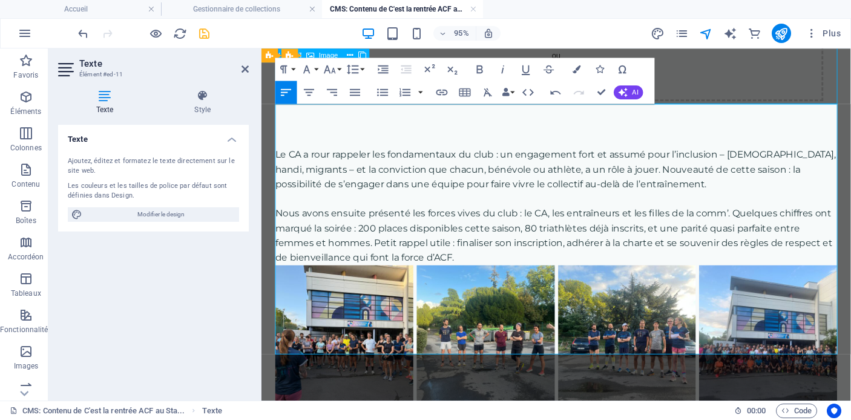
drag, startPoint x: 516, startPoint y: 268, endPoint x: 619, endPoint y: 266, distance: 103.0
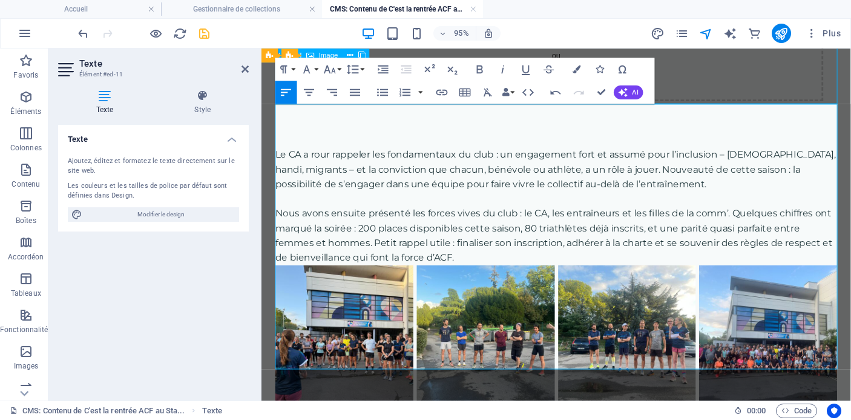
drag, startPoint x: 521, startPoint y: 283, endPoint x: 555, endPoint y: 285, distance: 33.9
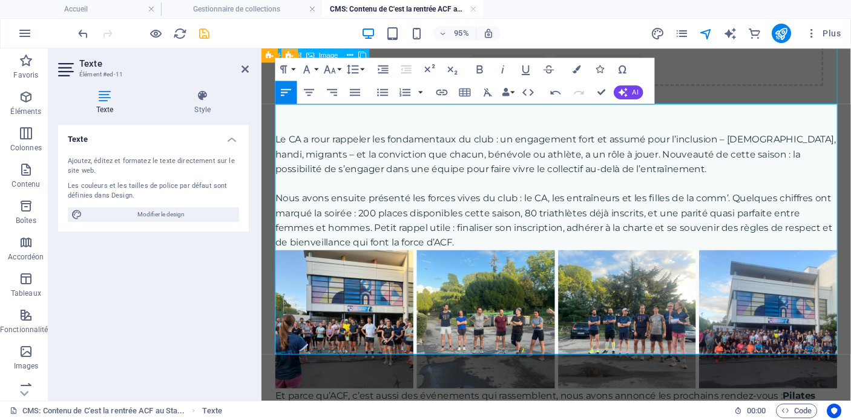
scroll to position [841, 0]
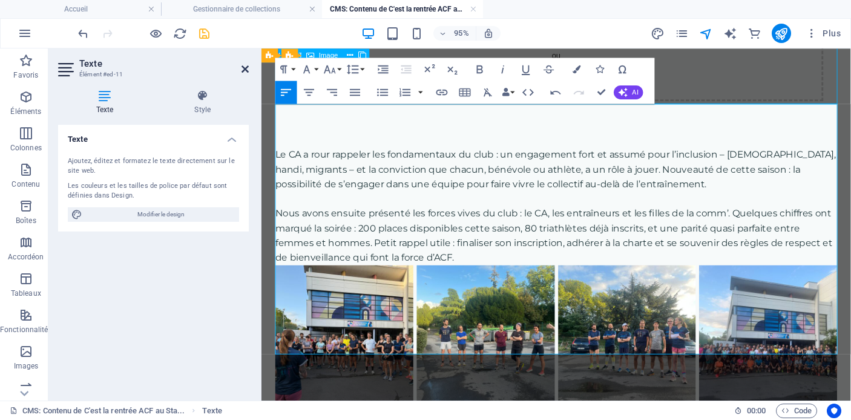
click at [245, 65] on icon at bounding box center [245, 69] width 7 height 10
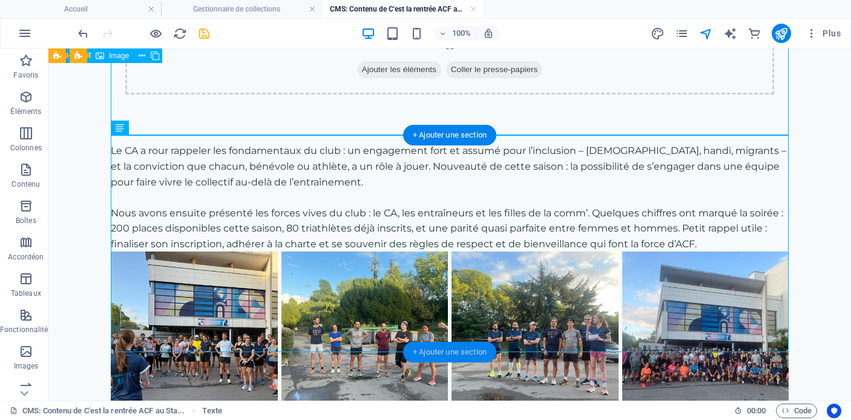
click at [456, 351] on div "+ Ajouter une section" at bounding box center [449, 352] width 93 height 21
click at [431, 353] on div "+ Ajouter une section" at bounding box center [449, 352] width 93 height 21
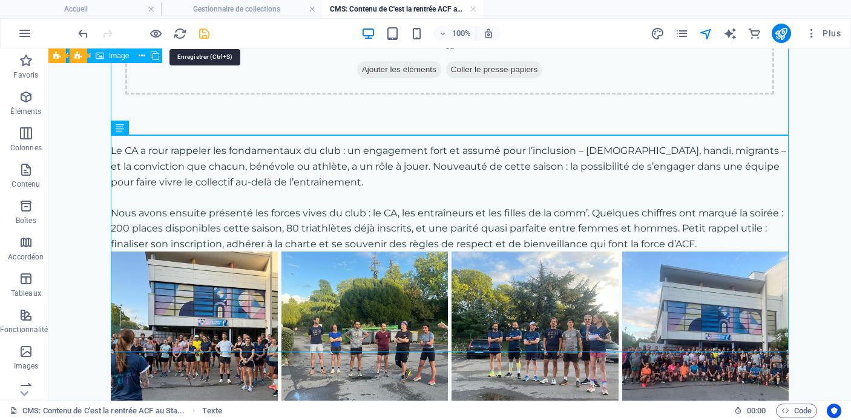
click at [201, 32] on icon "save" at bounding box center [204, 34] width 14 height 14
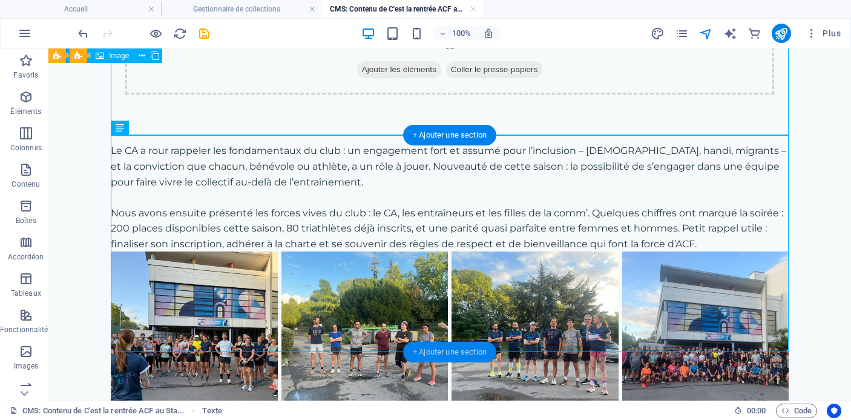
click at [449, 352] on div "+ Ajouter une section" at bounding box center [449, 352] width 93 height 21
click at [442, 350] on div "+ Ajouter une section" at bounding box center [449, 352] width 93 height 21
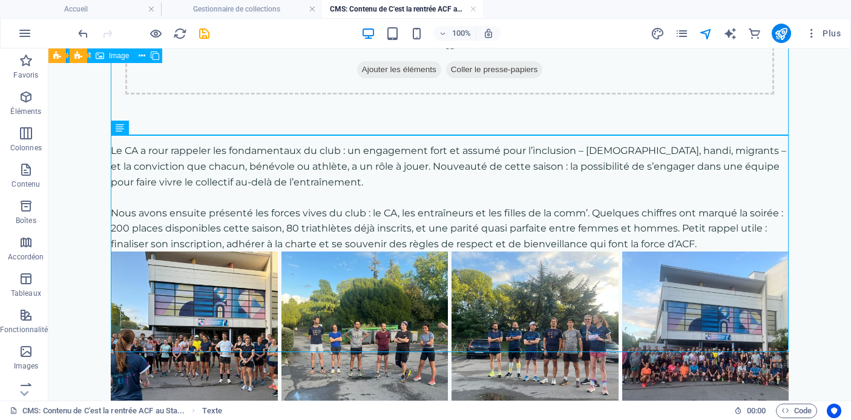
click at [707, 33] on icon "navigator" at bounding box center [706, 34] width 14 height 14
click at [708, 33] on icon "navigator" at bounding box center [706, 34] width 14 height 14
click at [206, 36] on icon "save" at bounding box center [204, 34] width 14 height 14
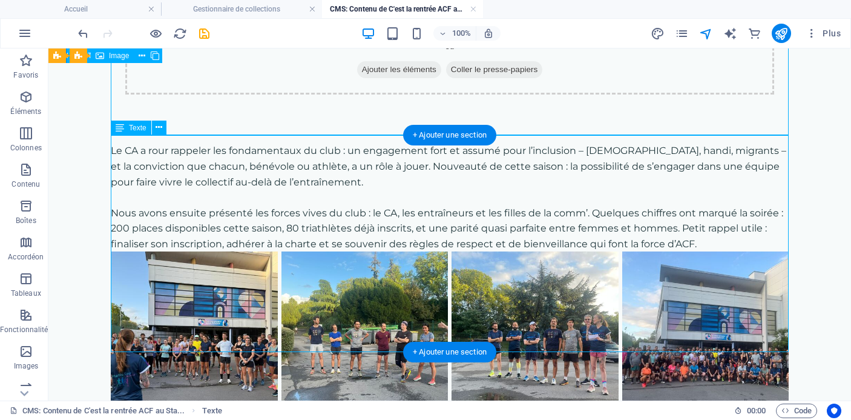
click at [440, 351] on div "+ Ajouter une section" at bounding box center [449, 352] width 93 height 21
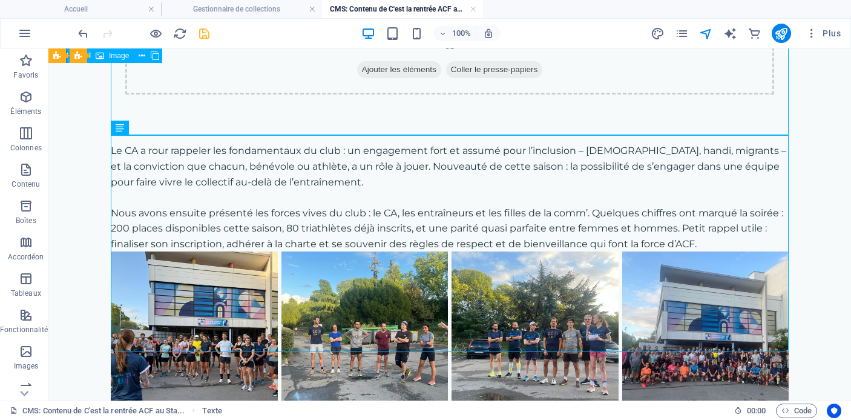
click at [197, 32] on span "save" at bounding box center [204, 34] width 15 height 14
click at [207, 33] on icon "save" at bounding box center [204, 34] width 14 height 14
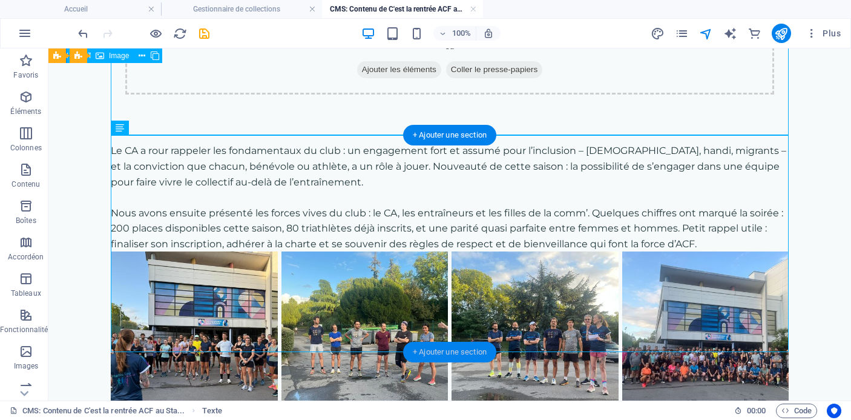
click at [443, 352] on div "+ Ajouter une section" at bounding box center [449, 352] width 93 height 21
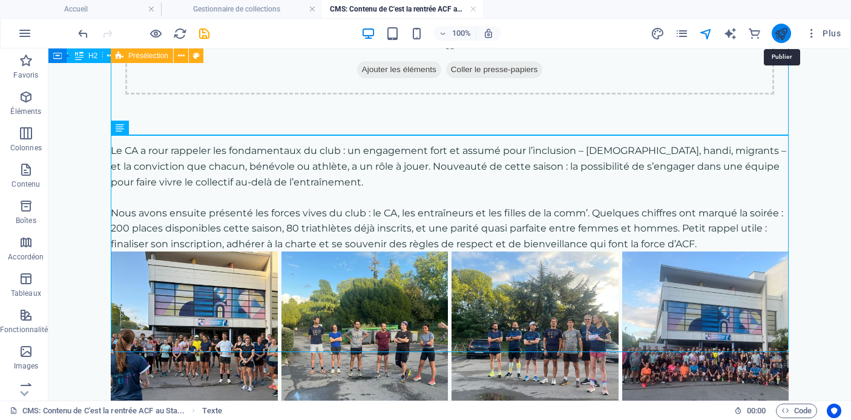
click at [785, 35] on icon "publish" at bounding box center [782, 34] width 14 height 14
click at [783, 33] on icon "publish" at bounding box center [782, 34] width 14 height 14
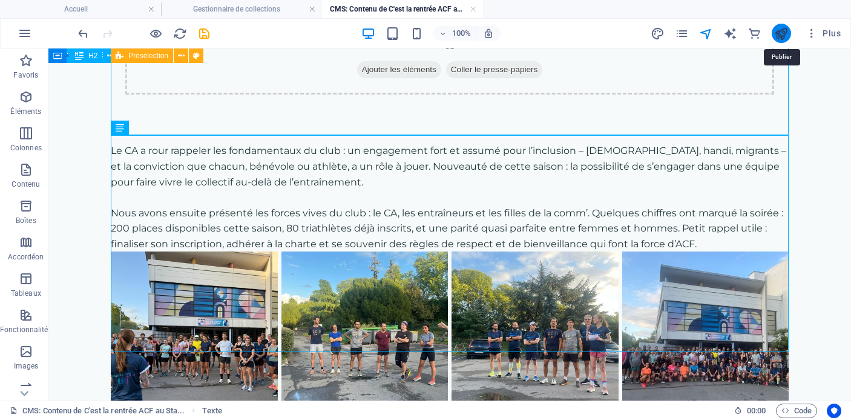
click at [783, 33] on icon "publish" at bounding box center [782, 34] width 14 height 14
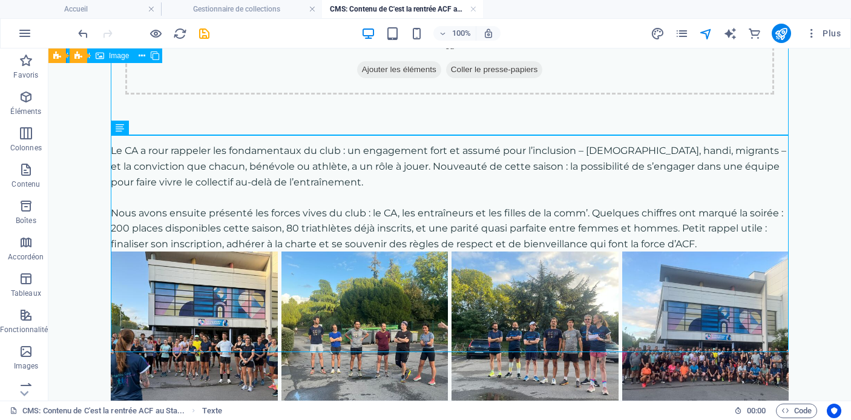
click at [203, 41] on div at bounding box center [144, 33] width 136 height 19
click at [203, 29] on icon "save" at bounding box center [204, 34] width 14 height 14
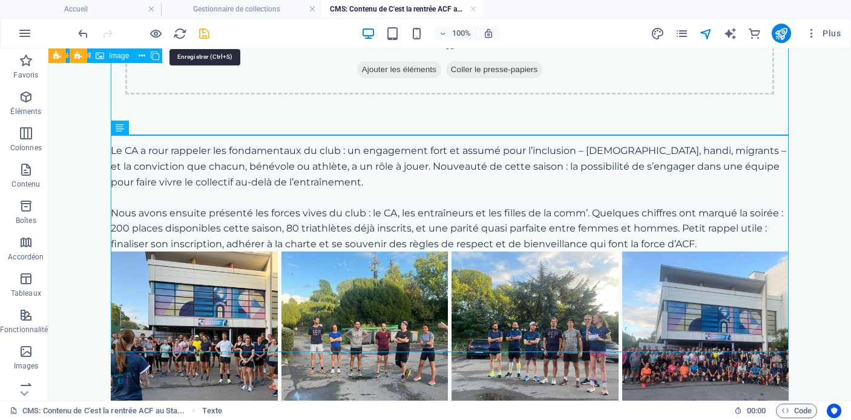
click at [203, 29] on icon "save" at bounding box center [204, 34] width 14 height 14
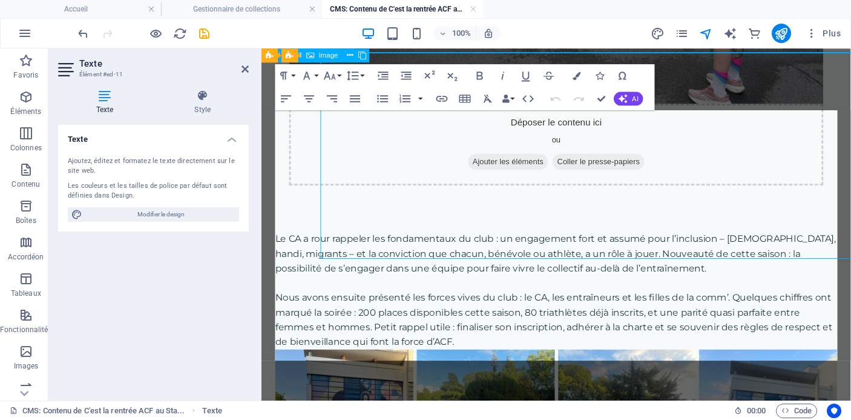
scroll to position [834, 0]
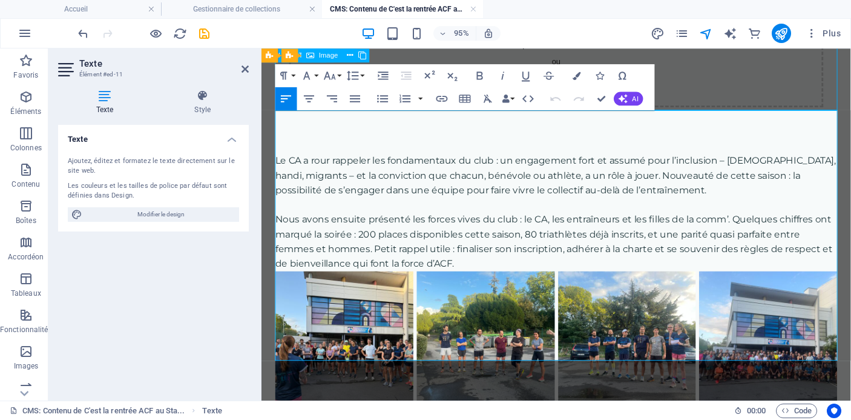
click at [205, 31] on icon "save" at bounding box center [204, 34] width 14 height 14
click at [782, 33] on icon "publish" at bounding box center [782, 34] width 14 height 14
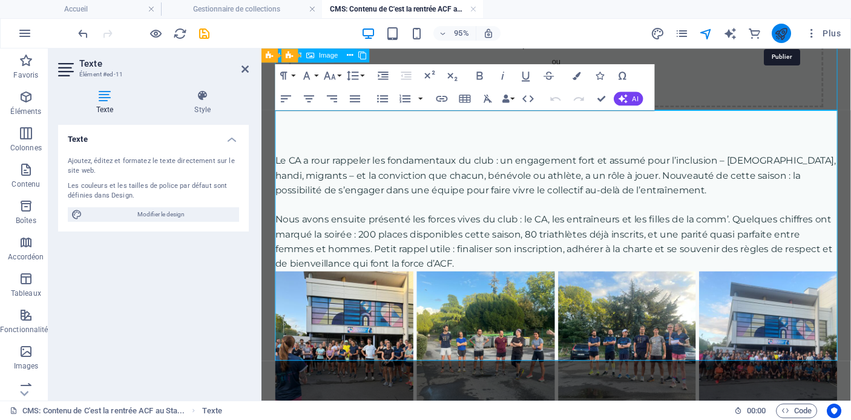
click at [782, 33] on icon "publish" at bounding box center [782, 34] width 14 height 14
copy div "Et parce qu’ACF, c’est aussi des événements qui rassemblent, nous avons annoncé…"
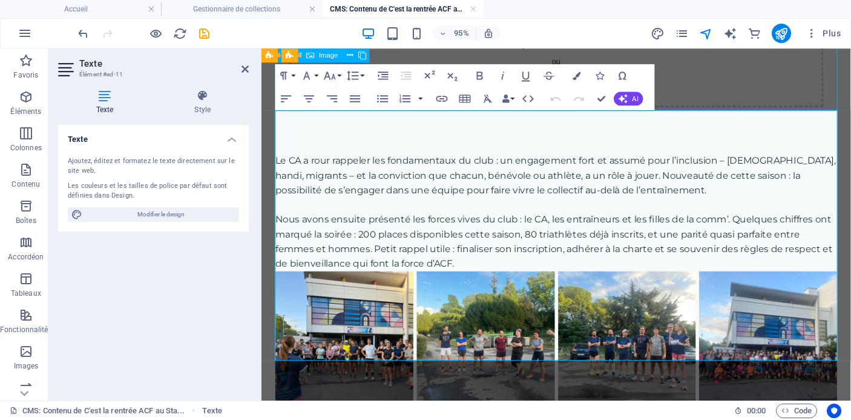
click at [202, 45] on div "95% Plus" at bounding box center [426, 33] width 850 height 29
click at [202, 41] on div at bounding box center [144, 33] width 136 height 19
click at [202, 35] on icon "save" at bounding box center [204, 34] width 14 height 14
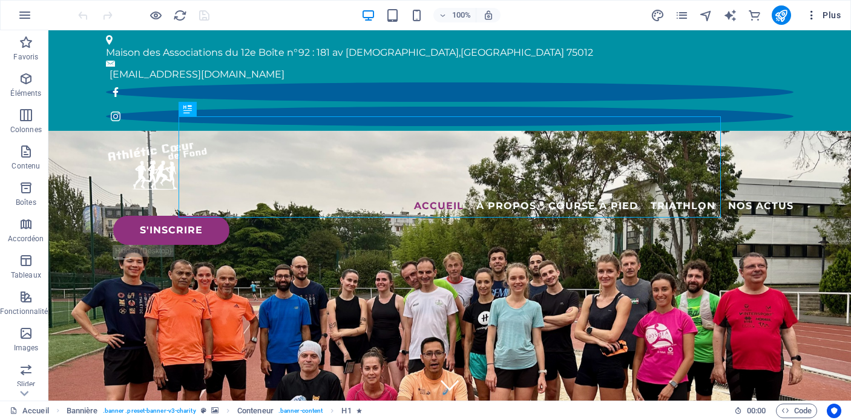
click at [824, 15] on span "Plus" at bounding box center [823, 15] width 35 height 12
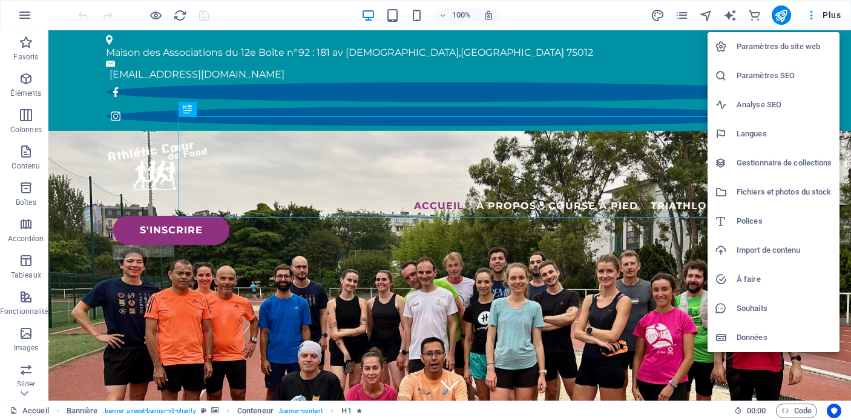
click at [781, 162] on h6 "Gestionnaire de collections" at bounding box center [785, 163] width 96 height 15
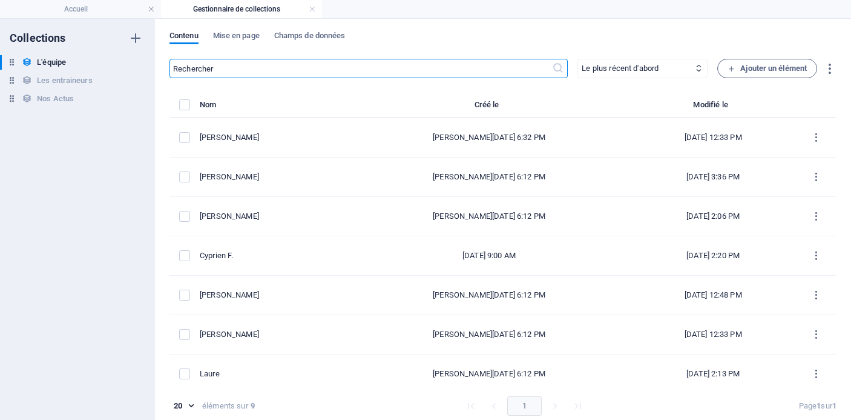
click at [85, 108] on div "L'équipe L'équipe Les entraineurs Les entraineurs Nos Actus Nos Actus" at bounding box center [77, 81] width 155 height 53
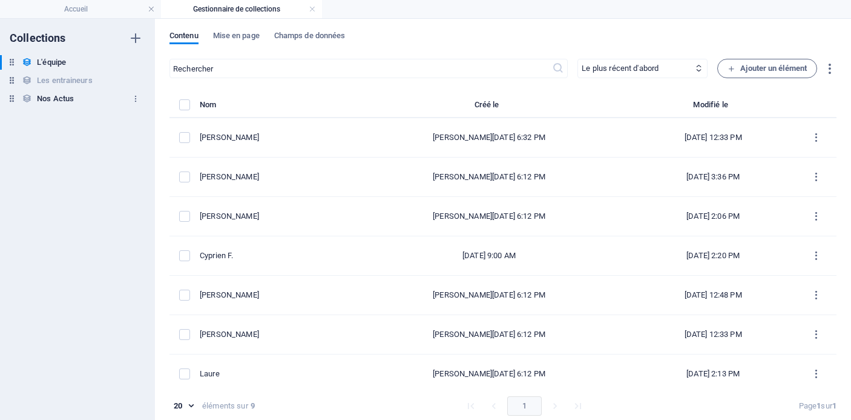
click at [85, 105] on div "Nos Actus Nos Actus" at bounding box center [71, 98] width 143 height 15
select select "columns.publishing_date_DESC"
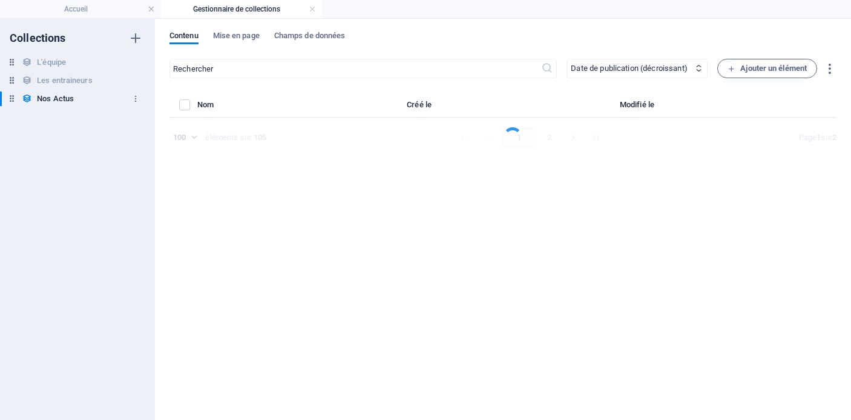
click at [85, 100] on div "Nos Actus Nos Actus" at bounding box center [71, 98] width 143 height 15
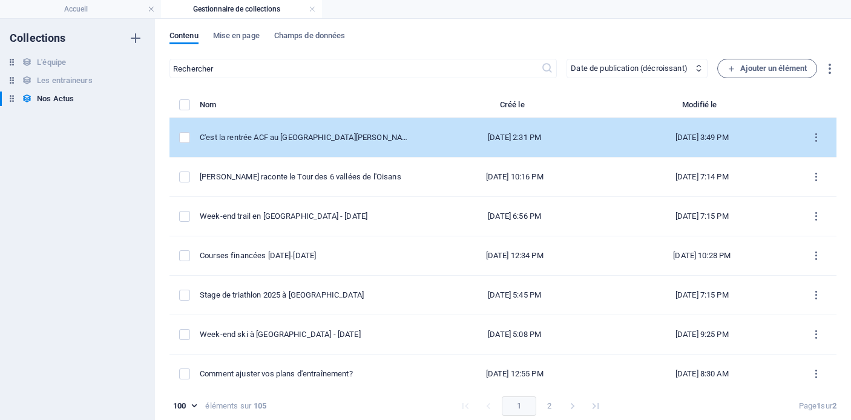
click at [371, 135] on div "C'est la rentrée ACF au [GEOGRAPHIC_DATA][PERSON_NAME] - [DATE]" at bounding box center [305, 137] width 211 height 11
select select "Événements"
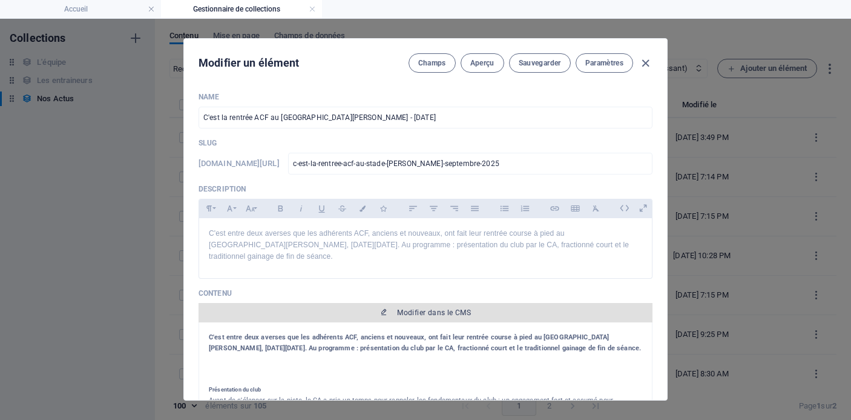
click at [415, 311] on span "Modifier dans le CMS" at bounding box center [434, 313] width 74 height 10
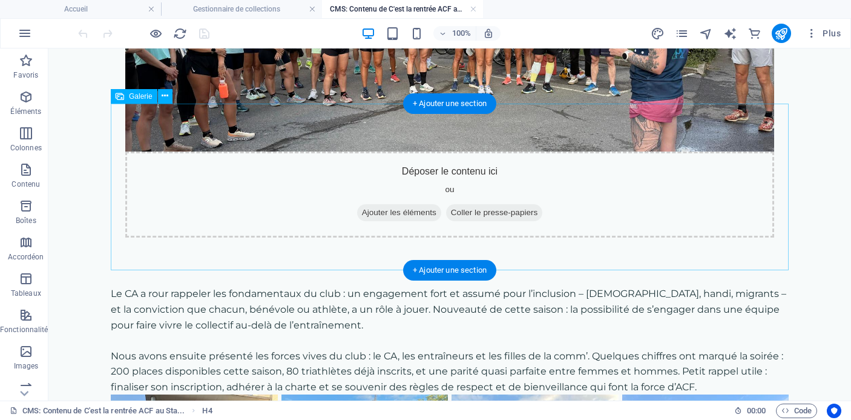
scroll to position [627, 0]
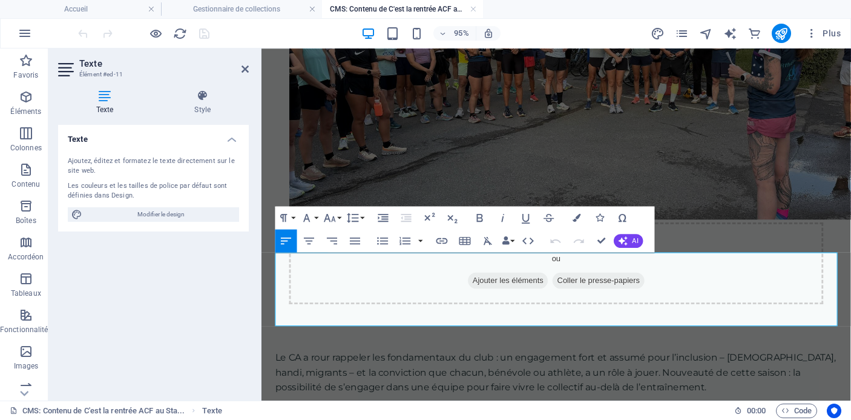
scroll to position [685, 0]
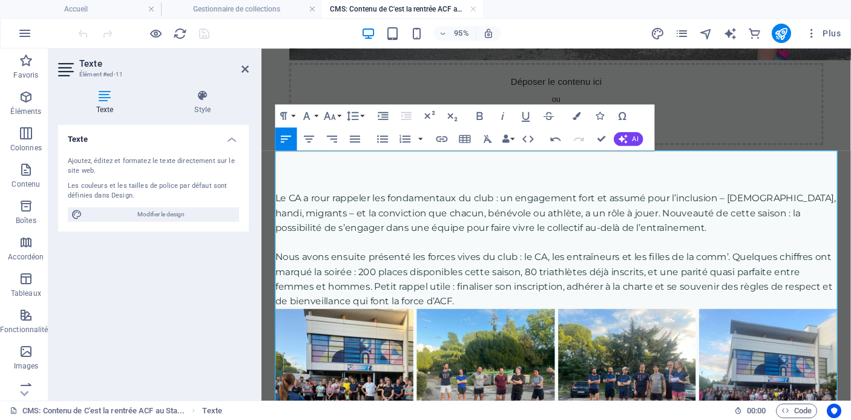
scroll to position [804, 0]
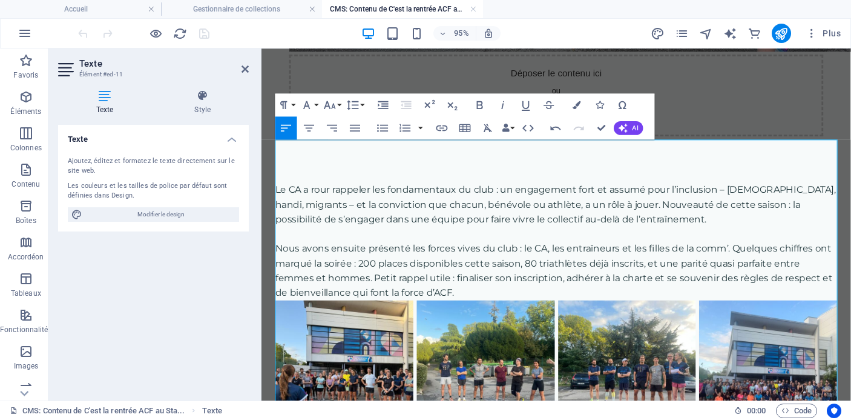
drag, startPoint x: 599, startPoint y: 327, endPoint x: 282, endPoint y: 225, distance: 334.0
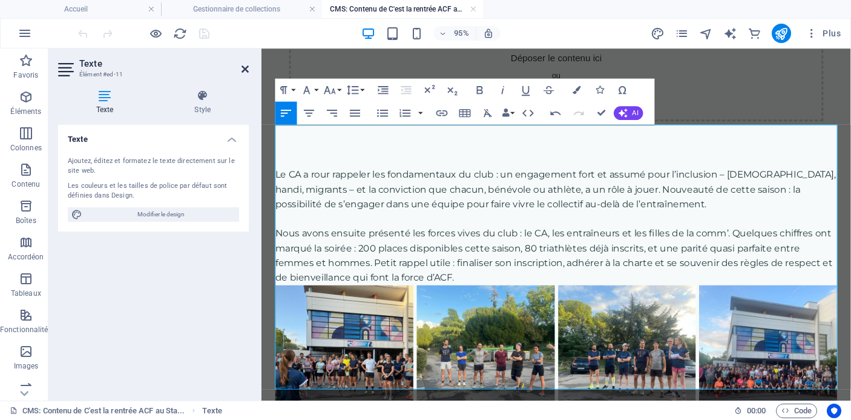
click at [243, 65] on icon at bounding box center [245, 69] width 7 height 10
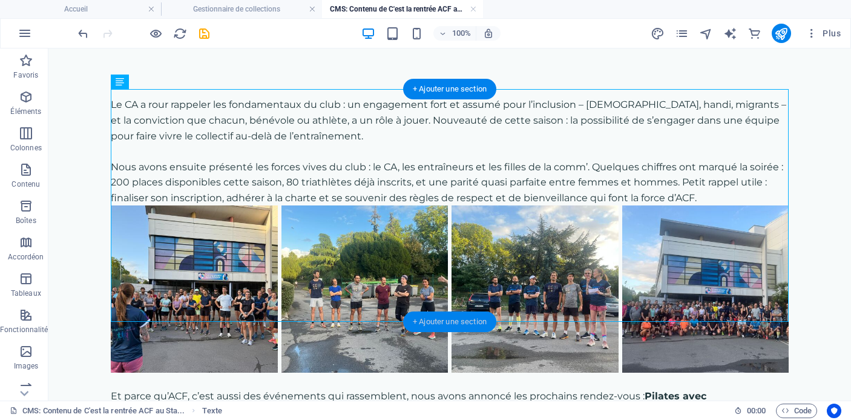
click at [452, 319] on div "+ Ajouter une section" at bounding box center [449, 321] width 93 height 21
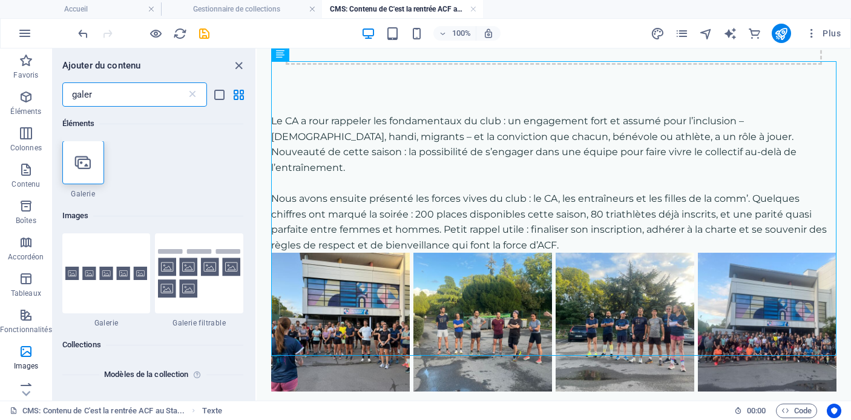
scroll to position [0, 0]
type input "galer"
click at [78, 157] on icon at bounding box center [83, 163] width 16 height 16
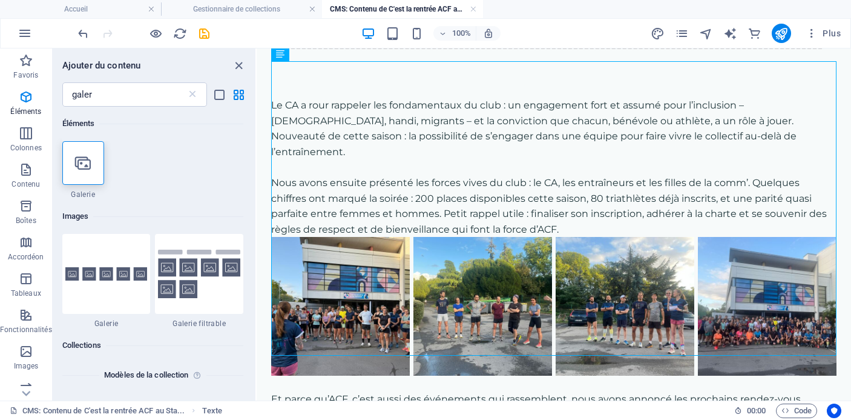
select select "4"
select select "%"
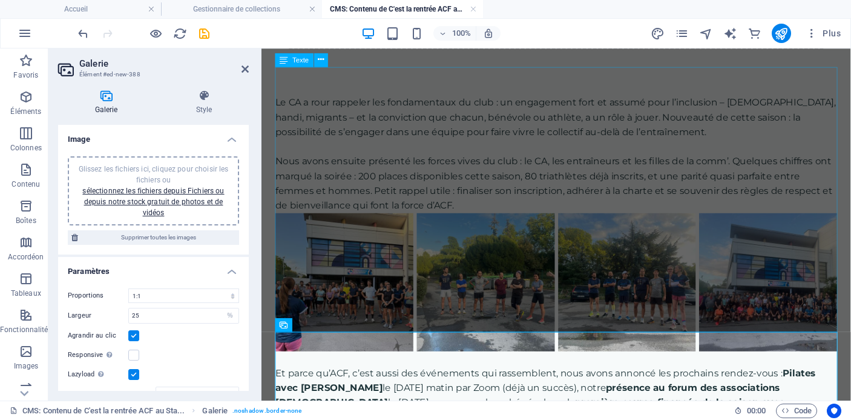
scroll to position [880, 0]
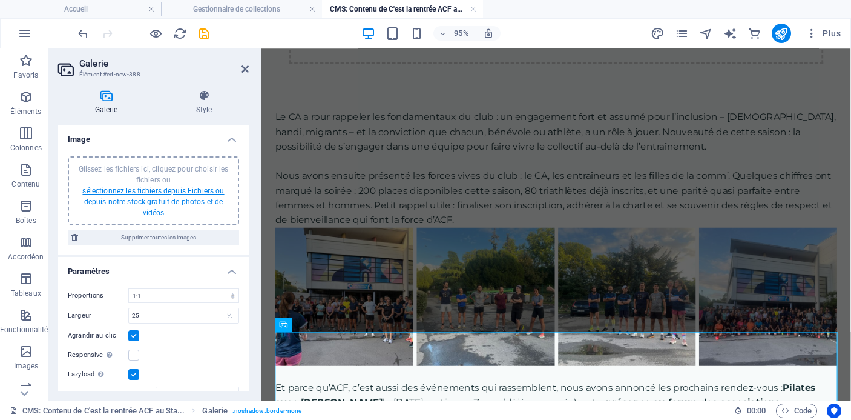
click at [154, 193] on link "sélectionnez les fichiers depuis Fichiers ou depuis notre stock gratuit de phot…" at bounding box center [153, 202] width 142 height 30
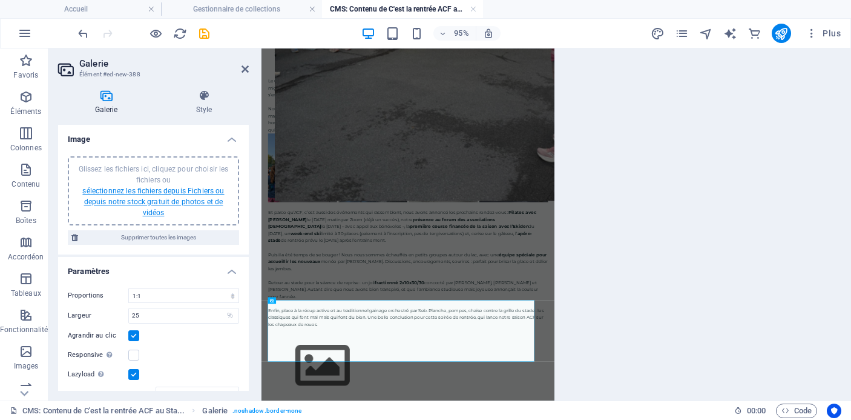
scroll to position [619, 0]
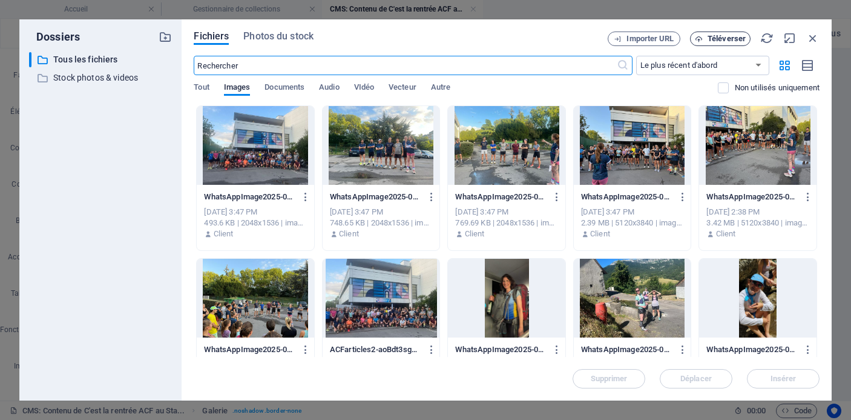
click at [727, 39] on span "Téléverser" at bounding box center [727, 38] width 38 height 7
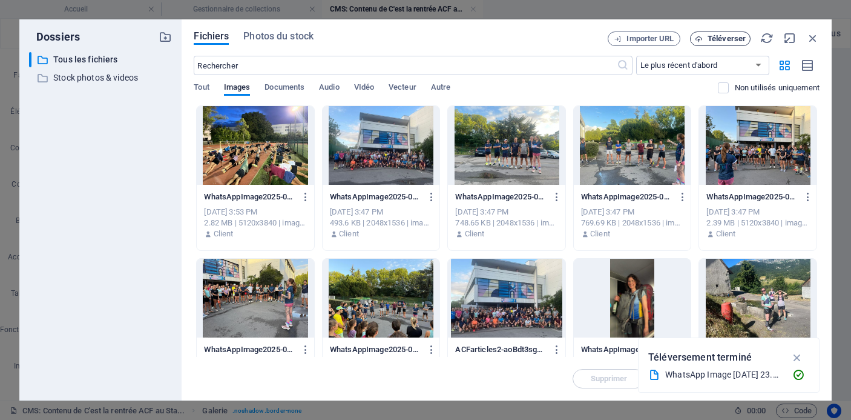
click at [719, 38] on span "Téléverser" at bounding box center [727, 38] width 38 height 7
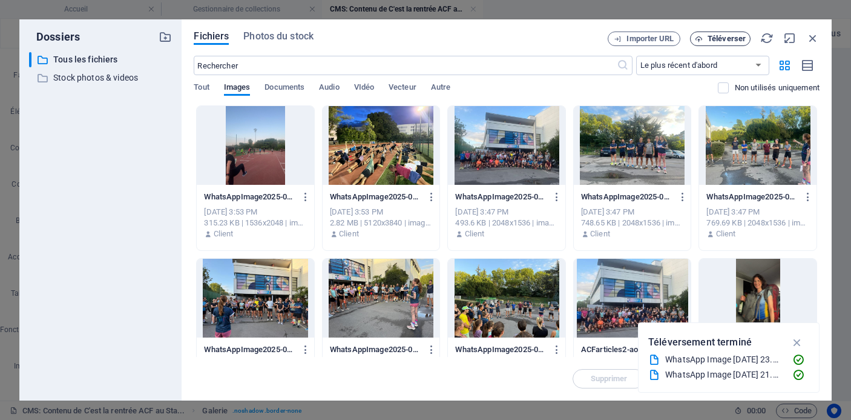
click at [727, 37] on span "Téléverser" at bounding box center [727, 38] width 38 height 7
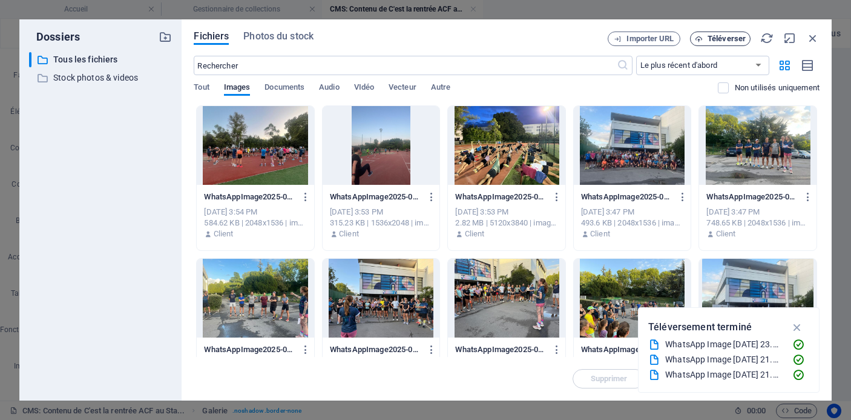
click at [733, 40] on span "Téléverser" at bounding box center [727, 38] width 38 height 7
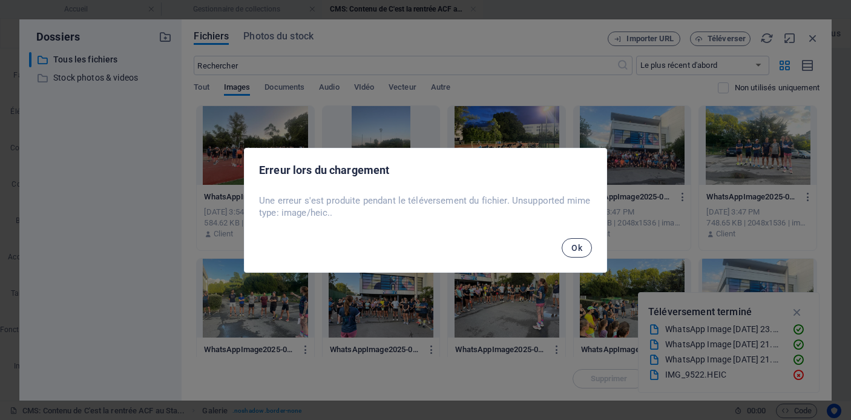
click at [587, 253] on button "Ok" at bounding box center [577, 247] width 30 height 19
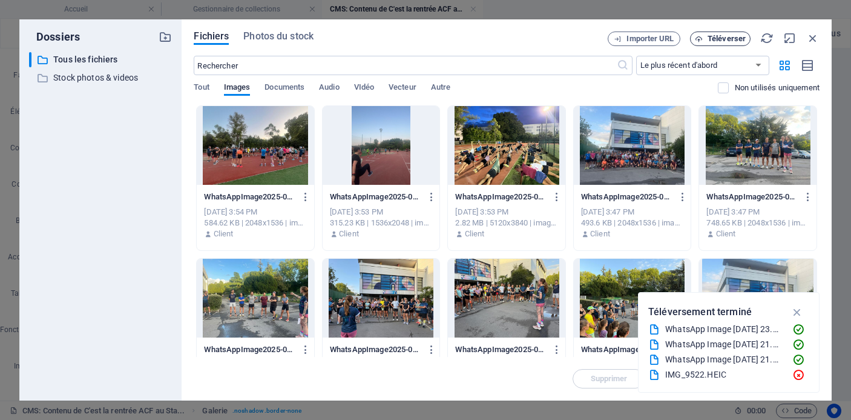
click at [714, 38] on span "Téléverser" at bounding box center [727, 38] width 38 height 7
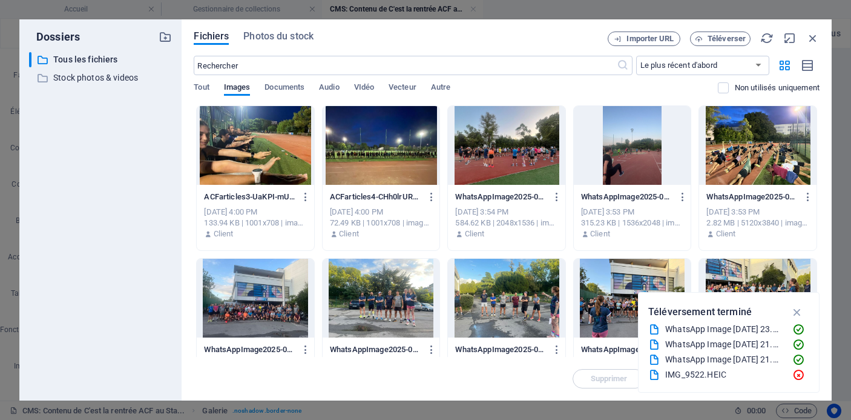
click at [736, 148] on div at bounding box center [757, 145] width 117 height 79
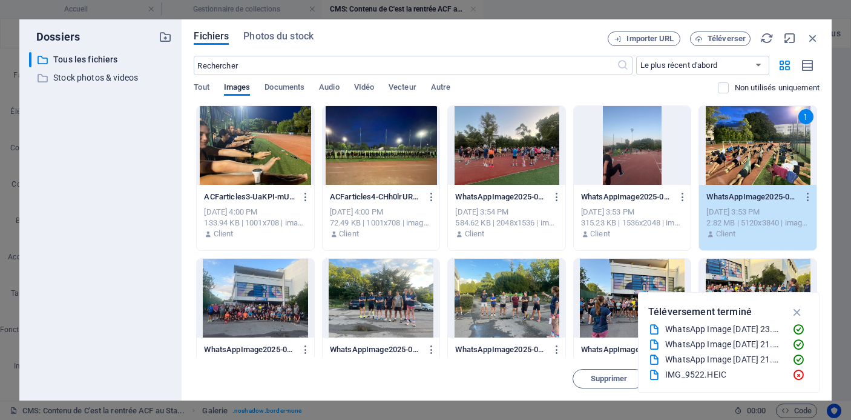
click at [509, 148] on div at bounding box center [506, 145] width 117 height 79
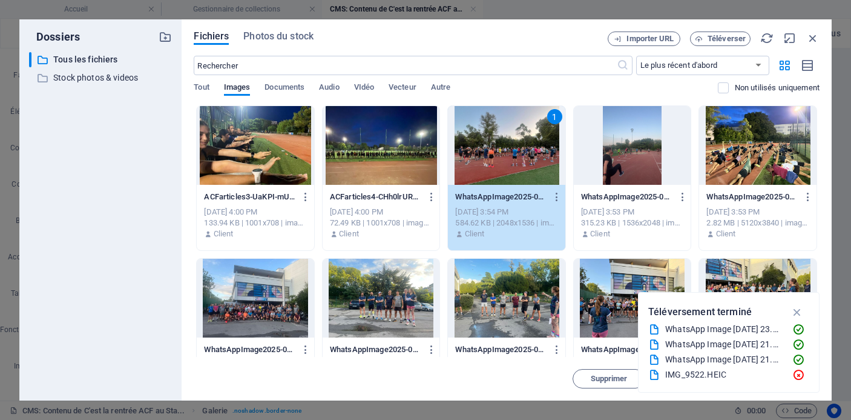
click at [385, 156] on div at bounding box center [381, 145] width 117 height 79
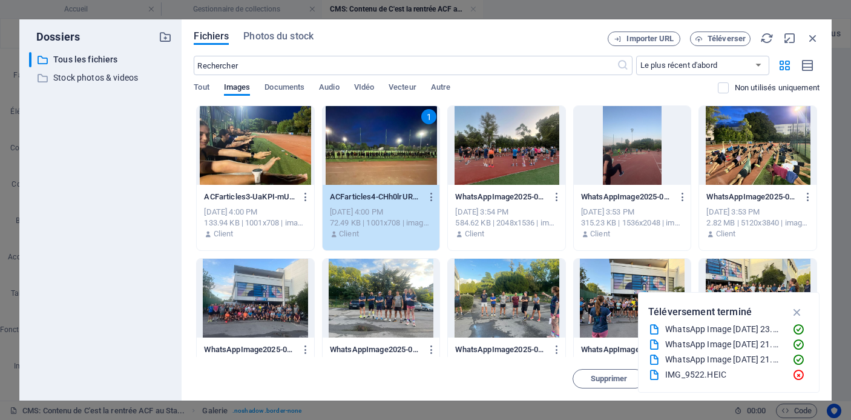
click at [237, 162] on div at bounding box center [255, 145] width 117 height 79
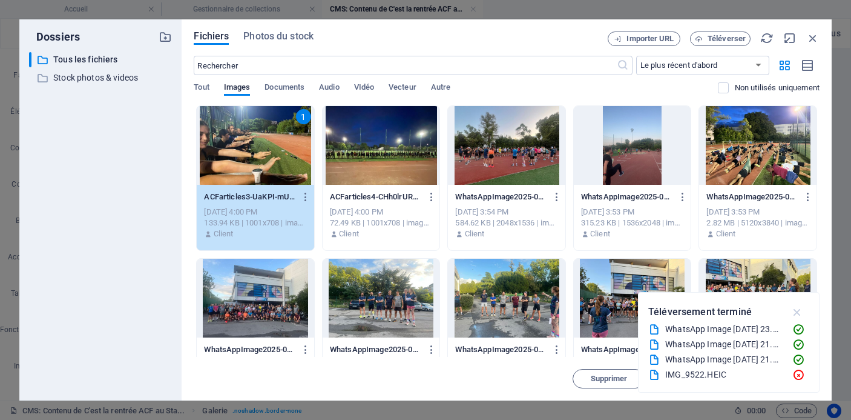
click at [796, 309] on icon "button" at bounding box center [798, 311] width 14 height 13
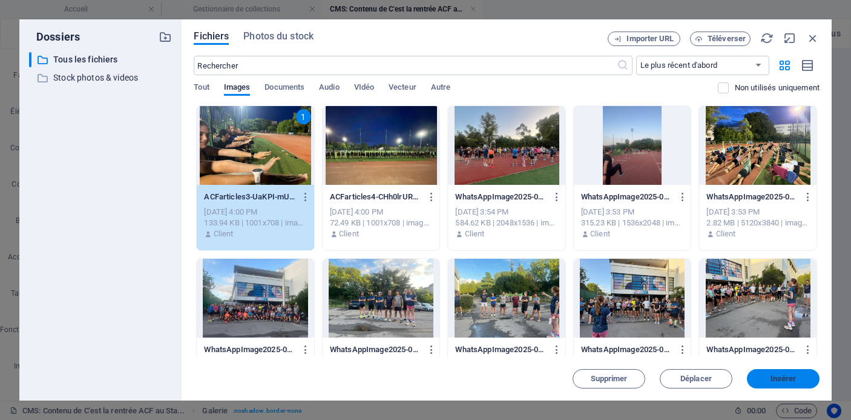
click at [776, 379] on span "Insérer" at bounding box center [784, 378] width 26 height 7
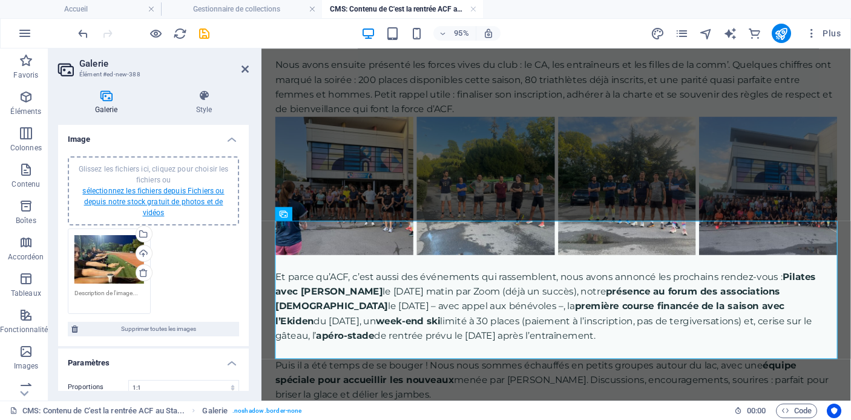
click at [185, 199] on link "sélectionnez les fichiers depuis Fichiers ou depuis notre stock gratuit de phot…" at bounding box center [153, 202] width 142 height 30
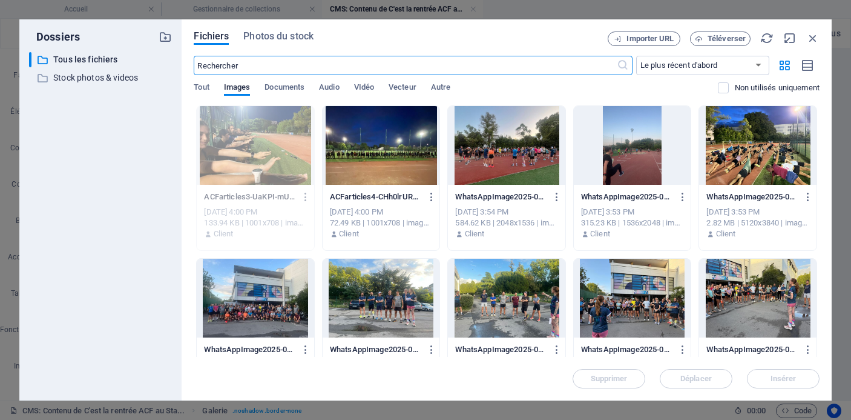
scroll to position [636, 0]
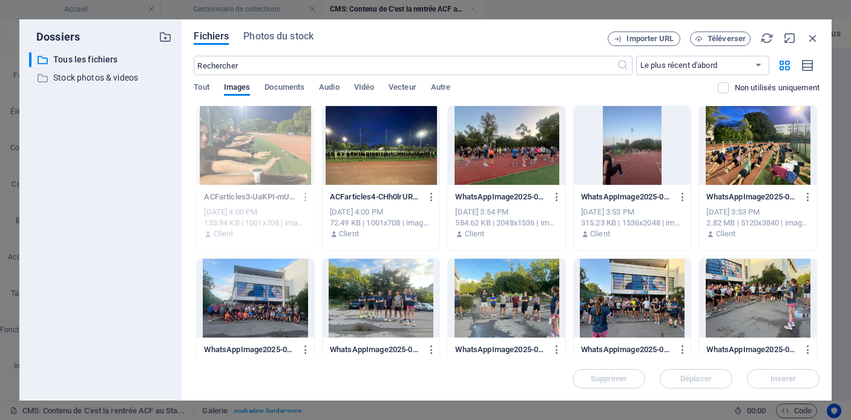
click at [363, 151] on div at bounding box center [381, 145] width 117 height 79
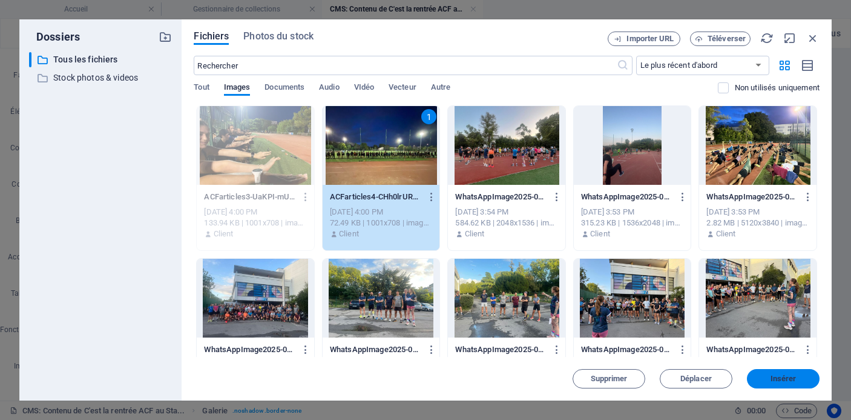
click at [794, 378] on span "Insérer" at bounding box center [784, 378] width 26 height 7
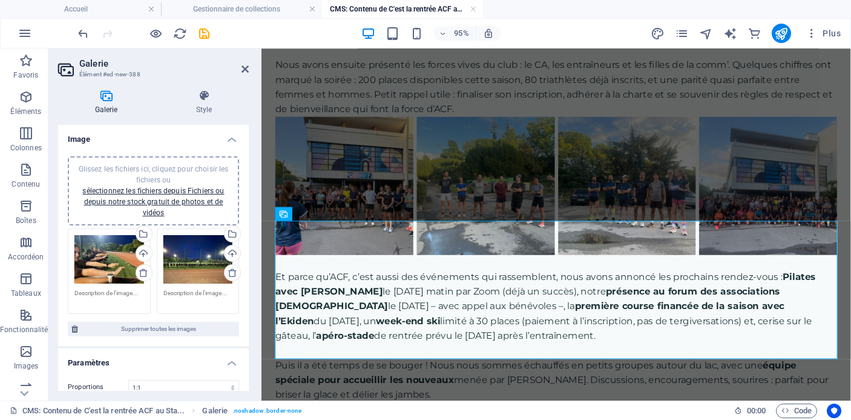
click at [156, 206] on div "Glissez les fichiers ici, cliquez pour choisir les fichiers ou sélectionnez les…" at bounding box center [153, 190] width 157 height 54
click at [186, 199] on link "sélectionnez les fichiers depuis Fichiers ou depuis notre stock gratuit de phot…" at bounding box center [153, 202] width 142 height 30
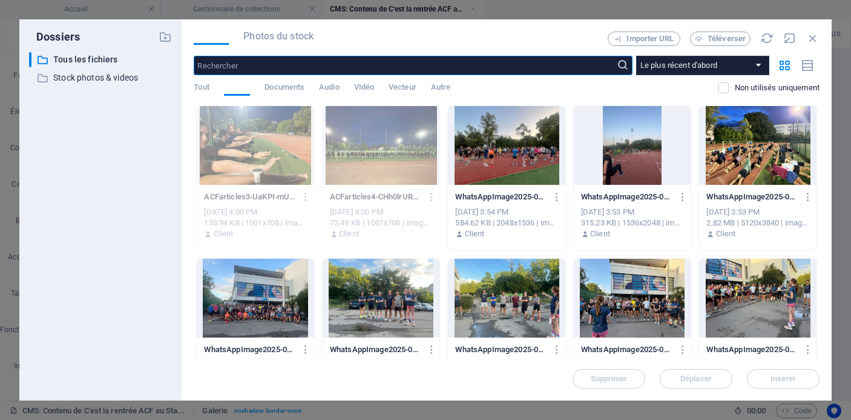
scroll to position [636, 0]
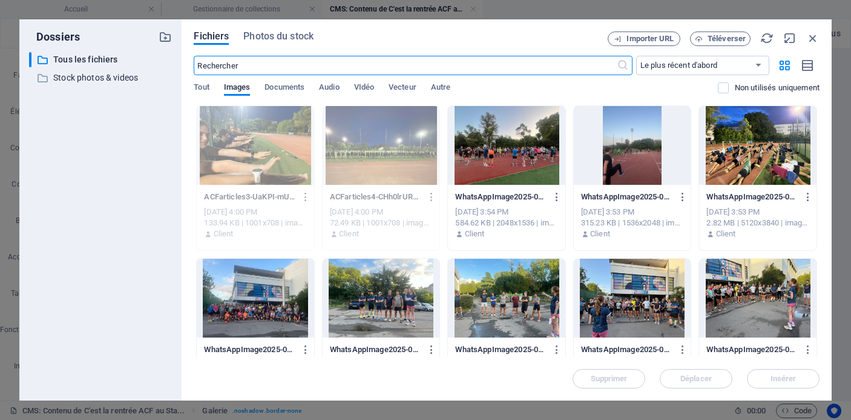
click at [497, 147] on div at bounding box center [506, 145] width 117 height 79
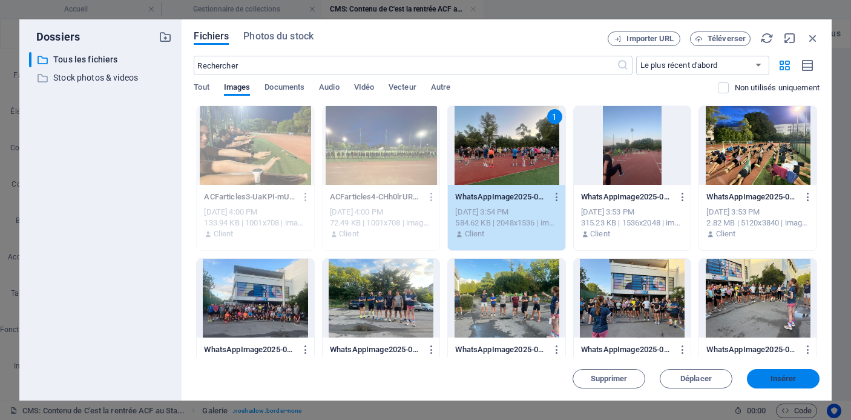
click at [775, 380] on span "Insérer" at bounding box center [784, 378] width 26 height 7
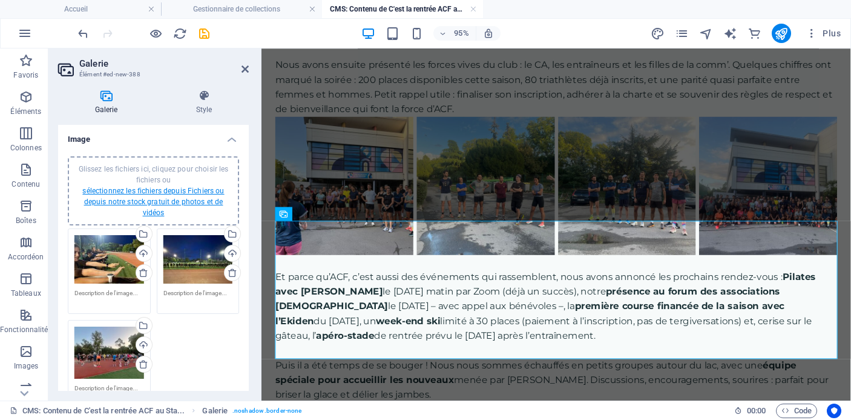
click at [190, 202] on link "sélectionnez les fichiers depuis Fichiers ou depuis notre stock gratuit de phot…" at bounding box center [153, 202] width 142 height 30
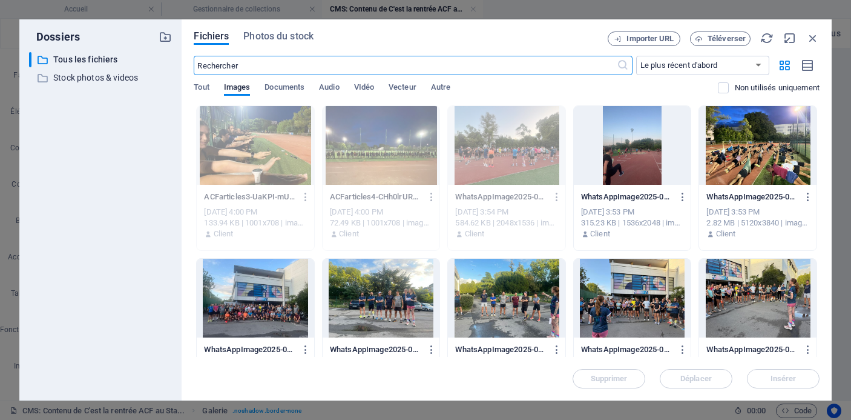
scroll to position [636, 0]
click at [640, 157] on div at bounding box center [632, 145] width 117 height 79
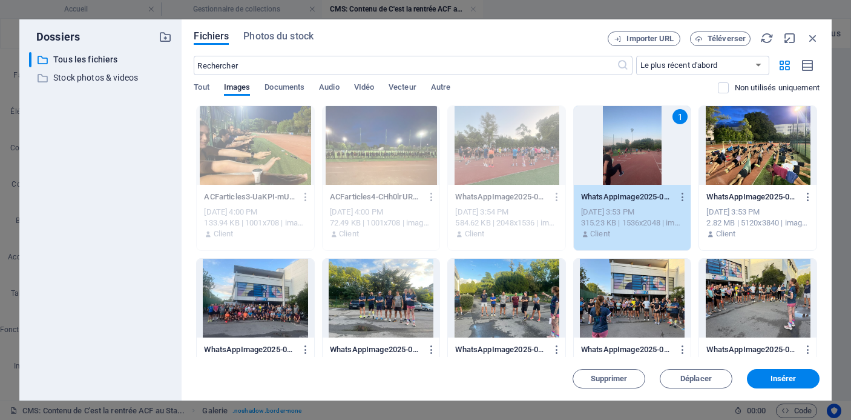
click at [646, 160] on div "1" at bounding box center [632, 145] width 117 height 79
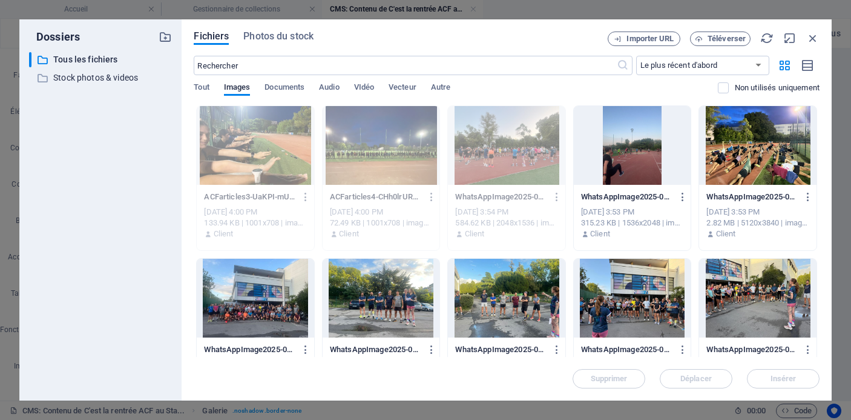
click at [746, 162] on div at bounding box center [757, 145] width 117 height 79
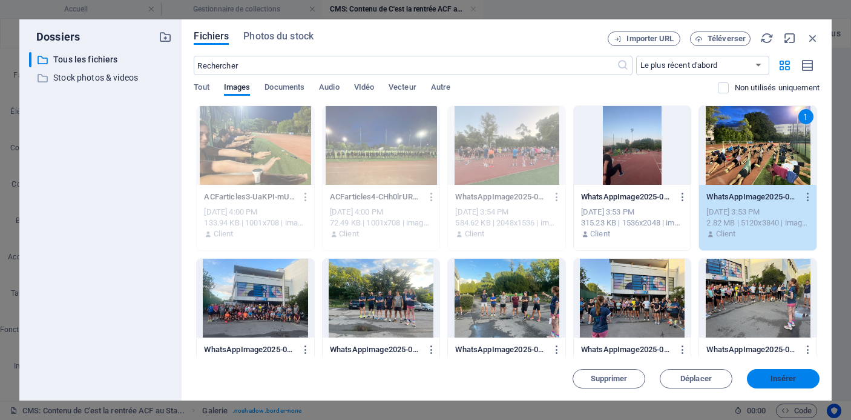
click at [768, 378] on span "Insérer" at bounding box center [783, 378] width 63 height 7
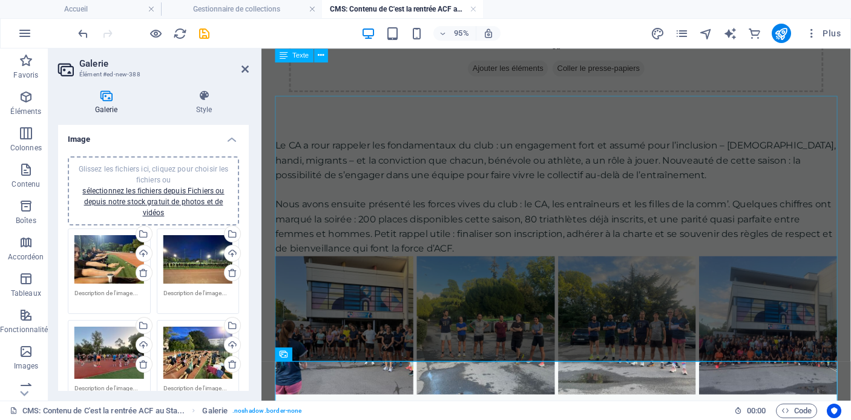
scroll to position [850, 0]
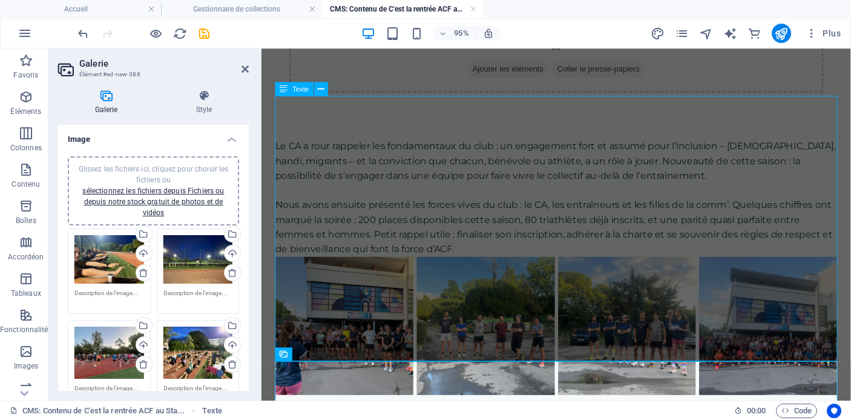
scroll to position [767, 0]
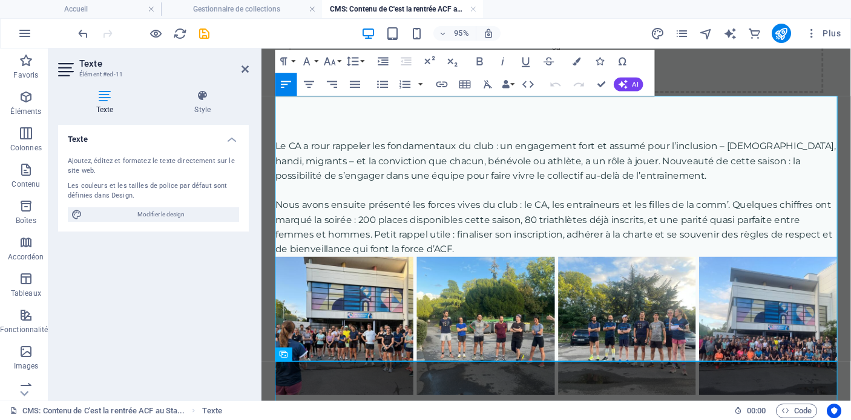
drag, startPoint x: 413, startPoint y: 320, endPoint x: 355, endPoint y: 320, distance: 58.1
drag, startPoint x: 544, startPoint y: 323, endPoint x: 506, endPoint y: 323, distance: 38.1
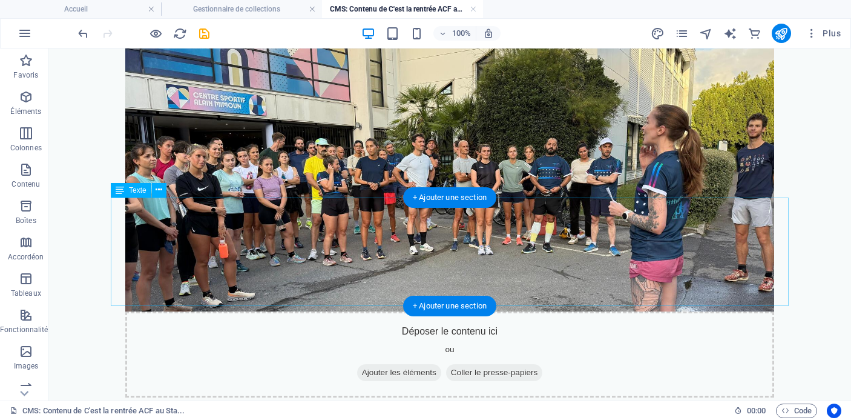
scroll to position [450, 0]
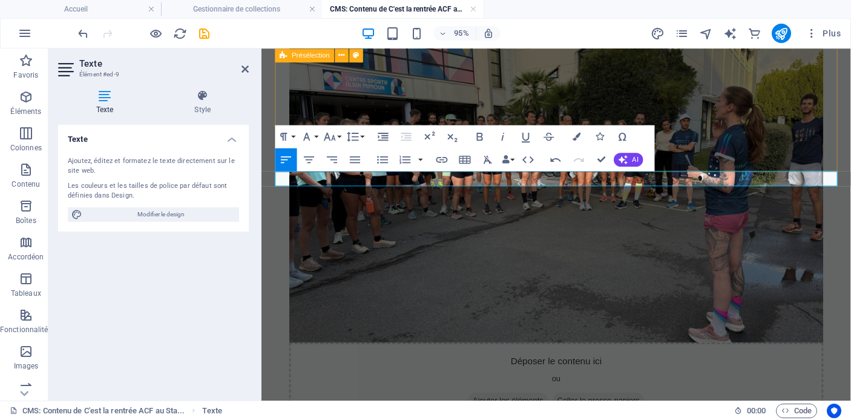
click at [784, 156] on div "Présentation du club Avant de s'élancer sur la piste, le CA a pris un temps pou…" at bounding box center [572, 99] width 592 height 785
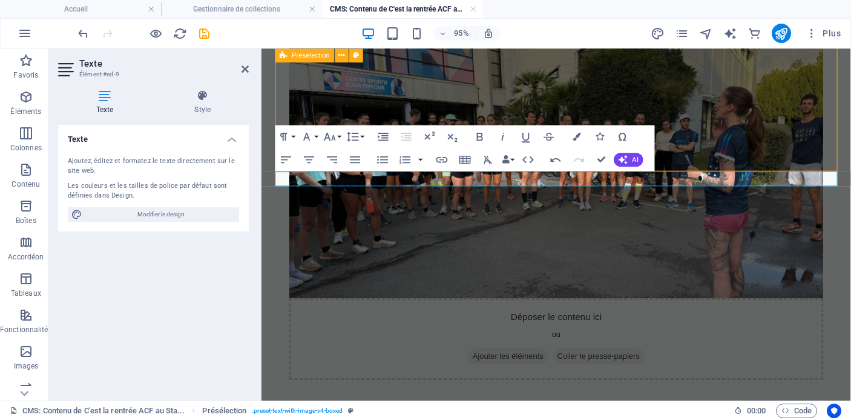
scroll to position [450, 0]
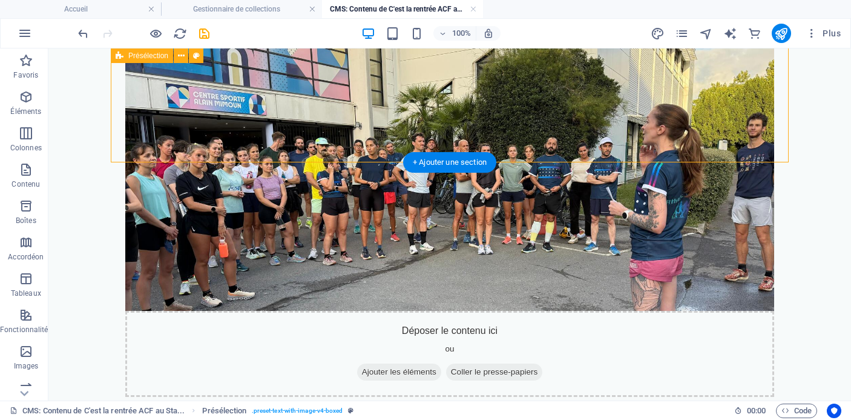
click at [630, 151] on div "Présentation du club Avant de s'élancer sur la piste, le CA a pris un temps pou…" at bounding box center [450, 91] width 678 height 707
click at [704, 31] on icon "navigator" at bounding box center [706, 34] width 14 height 14
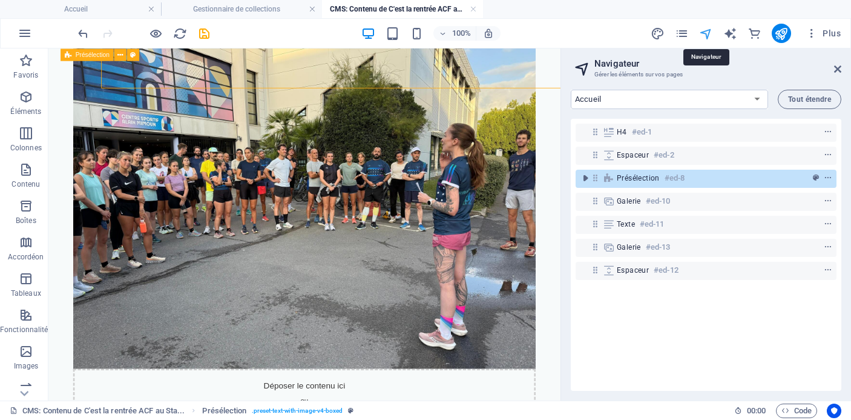
scroll to position [517, 0]
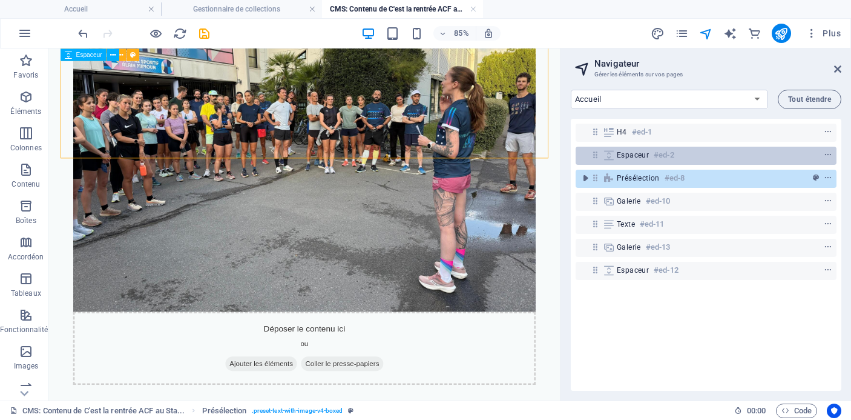
click at [686, 159] on div "Espaceur #ed-2" at bounding box center [696, 155] width 159 height 15
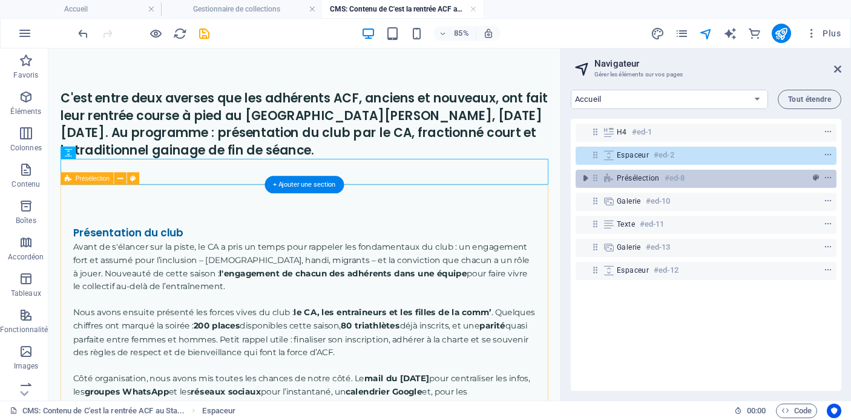
click at [687, 175] on div "Présélection #ed-8" at bounding box center [696, 178] width 159 height 15
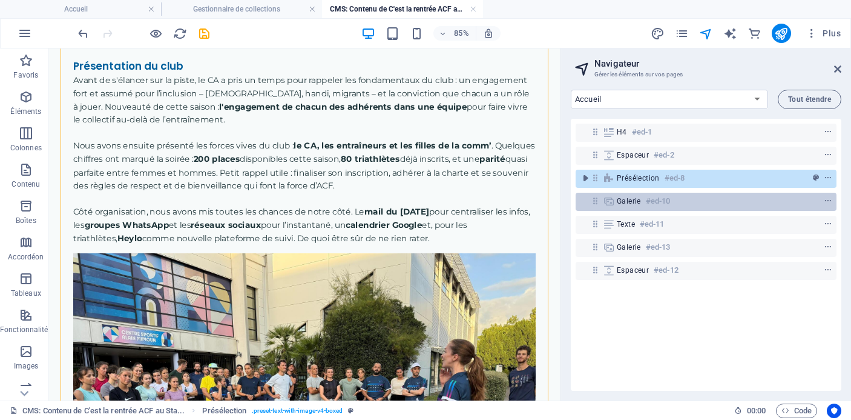
click at [692, 200] on div "Galerie #ed-10" at bounding box center [696, 201] width 159 height 15
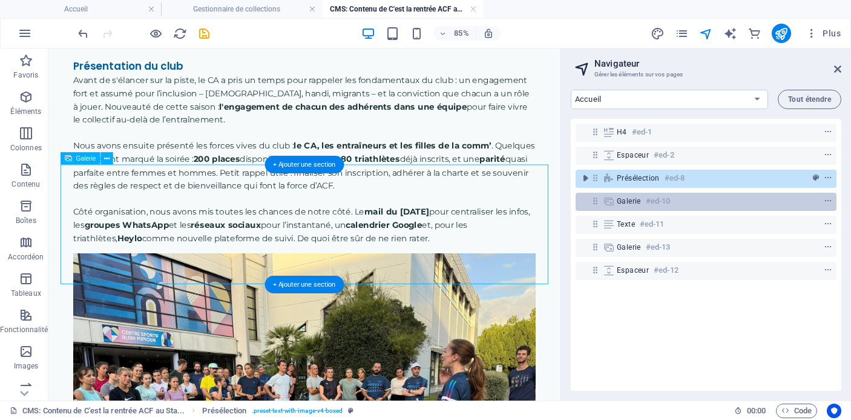
scroll to position [509, 0]
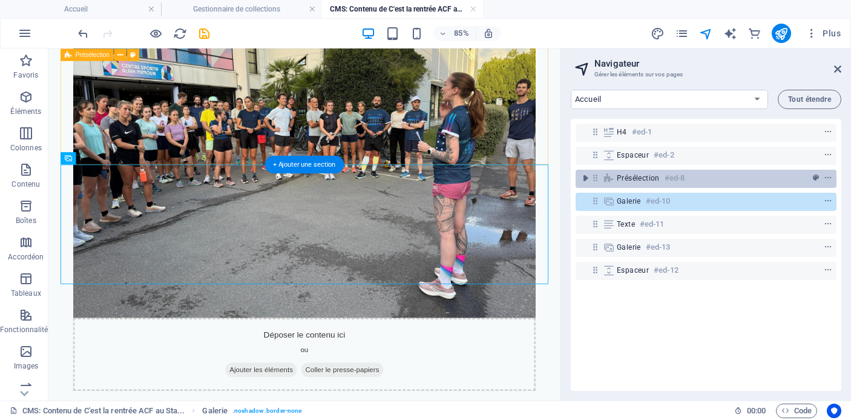
click at [695, 177] on div "Présélection #ed-8" at bounding box center [696, 178] width 159 height 15
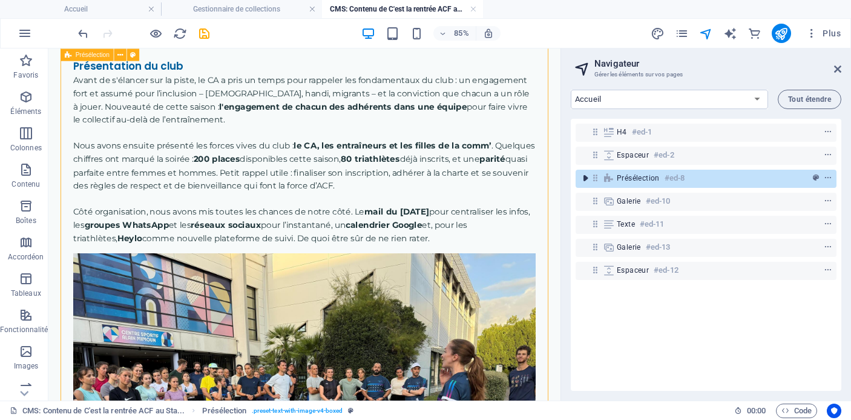
click at [586, 179] on icon "toggle-expand" at bounding box center [586, 178] width 12 height 12
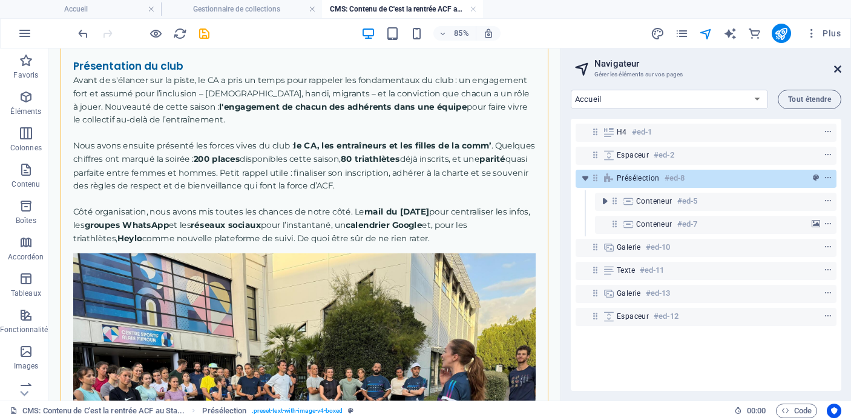
click at [836, 66] on icon at bounding box center [837, 69] width 7 height 10
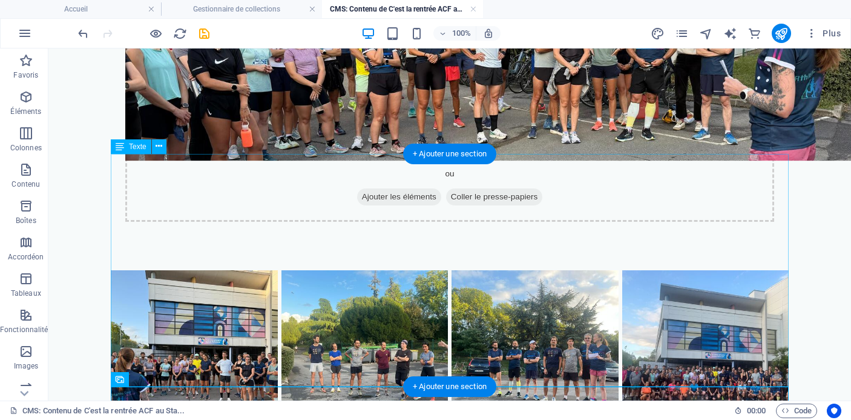
scroll to position [626, 0]
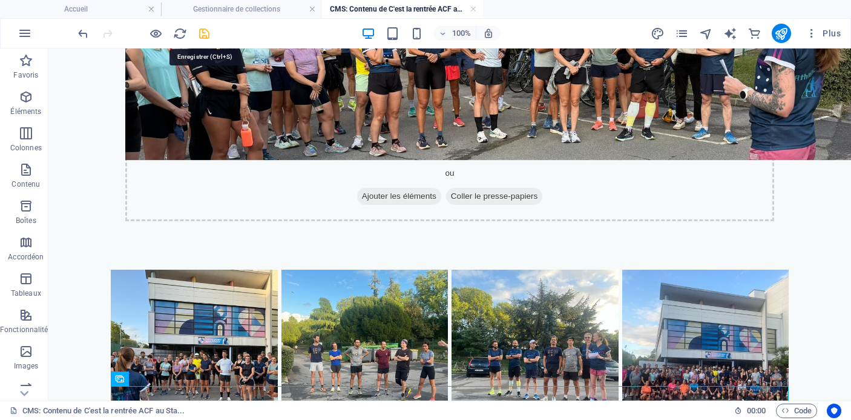
click at [202, 33] on icon "save" at bounding box center [204, 34] width 14 height 14
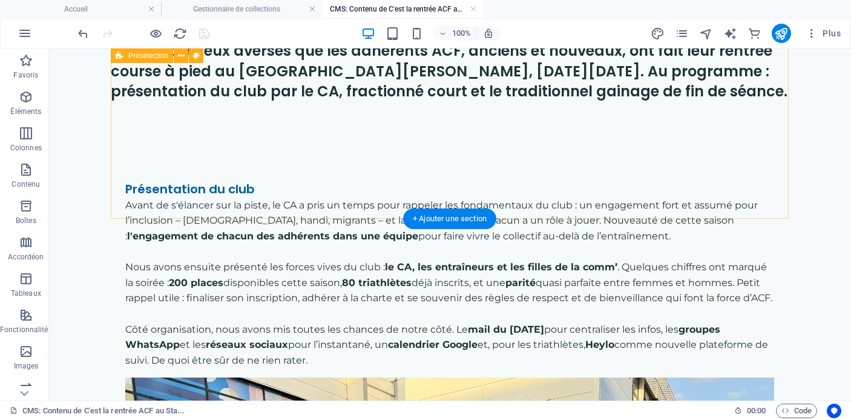
scroll to position [0, 0]
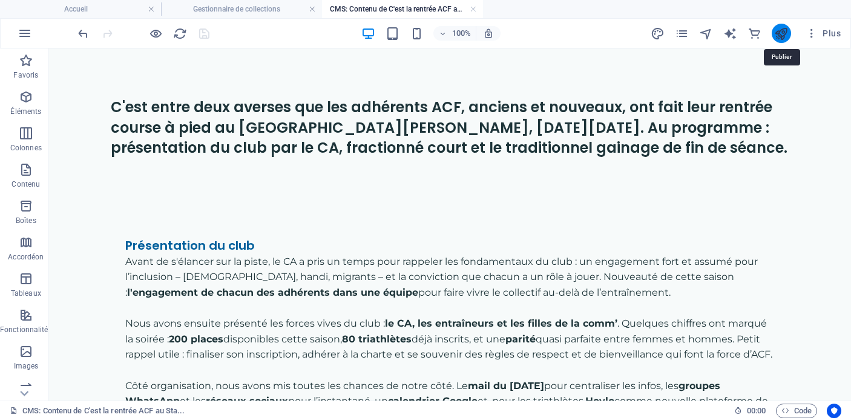
click at [782, 31] on icon "publish" at bounding box center [782, 34] width 14 height 14
